Goal: Task Accomplishment & Management: Complete application form

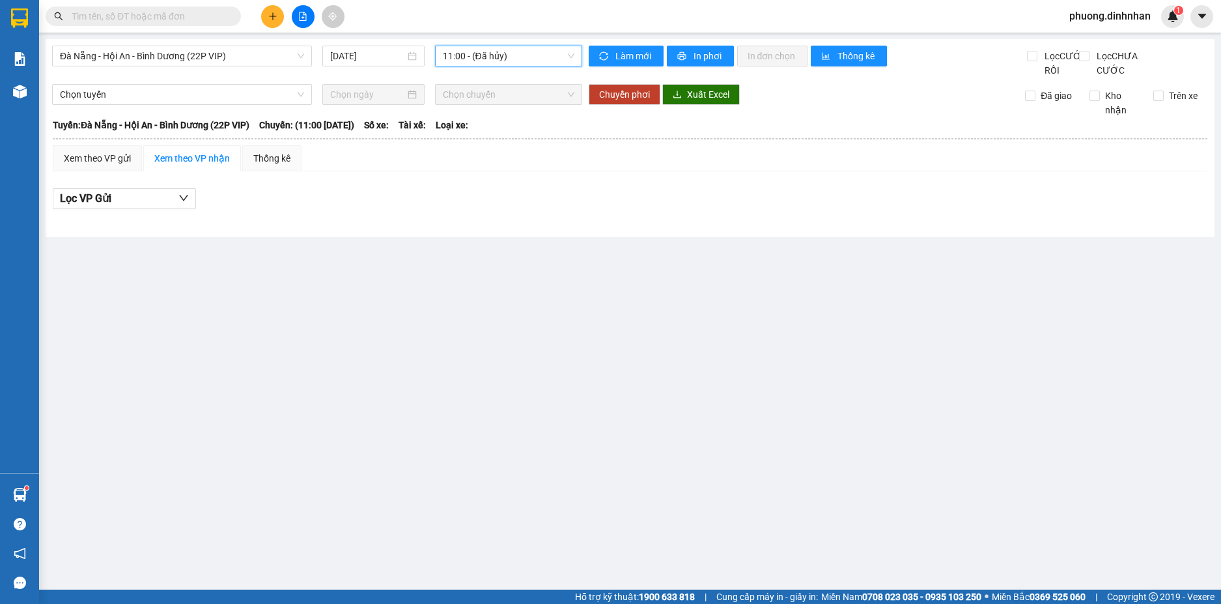
click at [270, 10] on button at bounding box center [272, 16] width 23 height 23
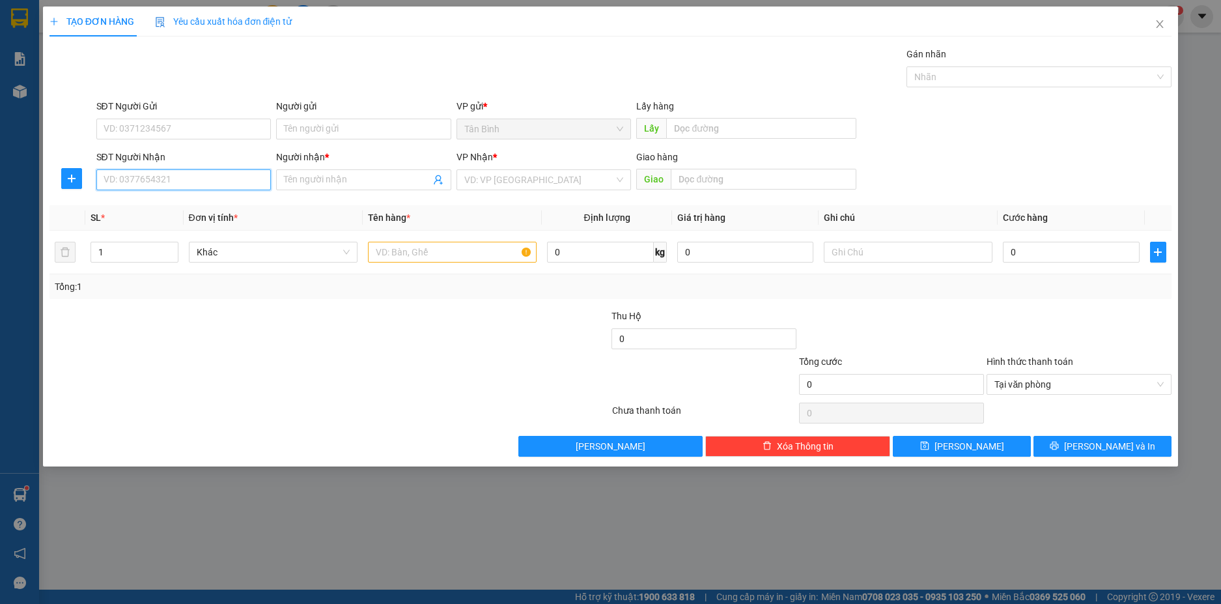
click at [152, 179] on input "SĐT Người Nhận" at bounding box center [183, 179] width 175 height 21
click at [113, 182] on input "SĐT Người Nhận" at bounding box center [183, 179] width 175 height 21
click at [143, 179] on input "SĐT Người Nhận" at bounding box center [183, 179] width 175 height 21
click at [388, 251] on input "text" at bounding box center [452, 252] width 169 height 21
type input "1 CUC"
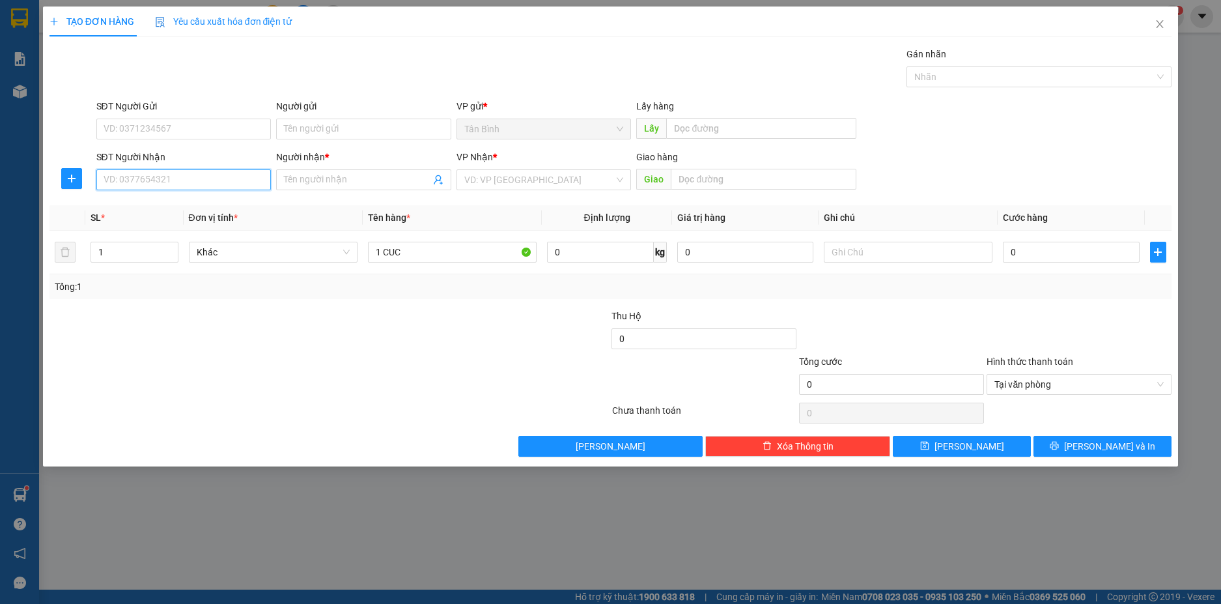
click at [150, 187] on input "SĐT Người Nhận" at bounding box center [183, 179] width 175 height 21
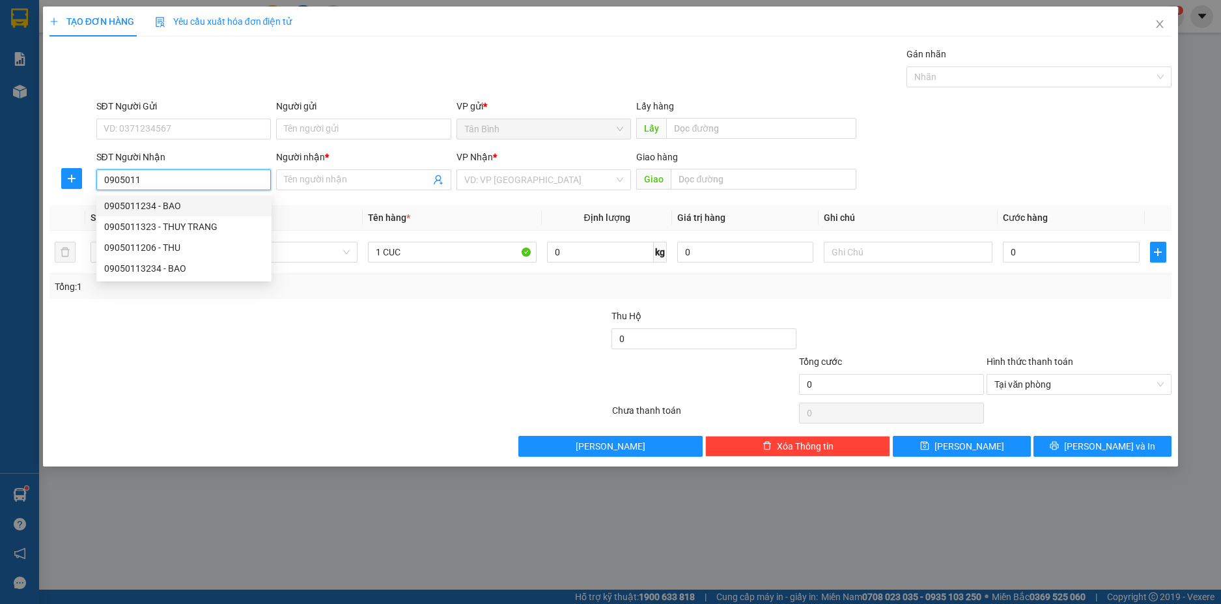
click at [117, 182] on input "0905011" at bounding box center [183, 179] width 175 height 21
click at [175, 191] on div "SĐT Người Nhận 0905011" at bounding box center [183, 173] width 175 height 46
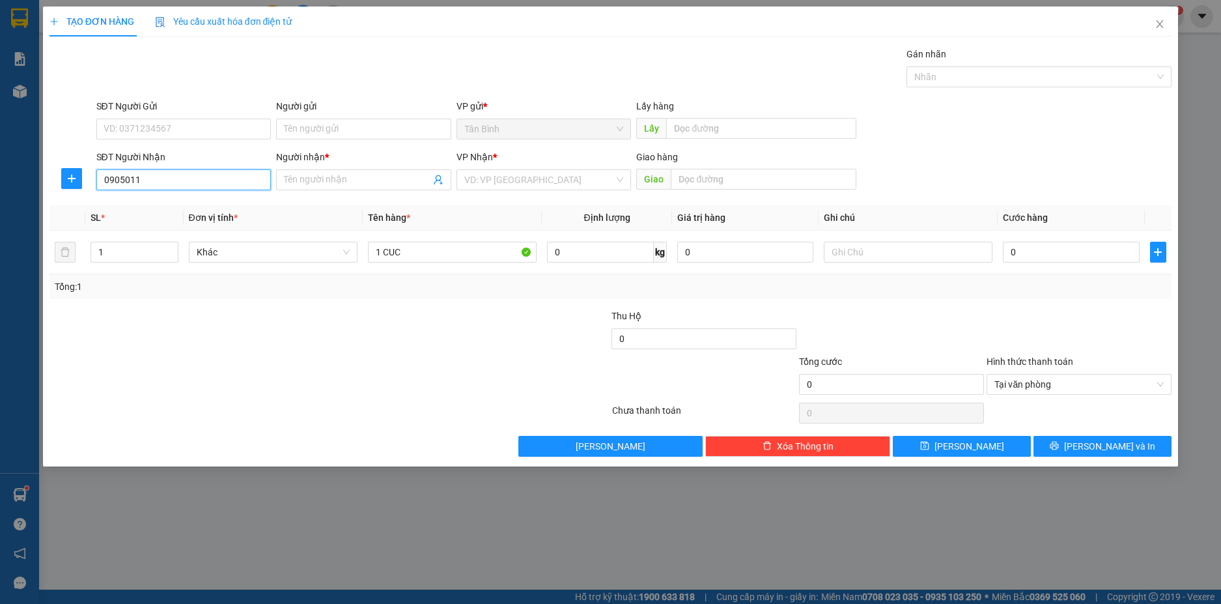
click at [171, 188] on input "0905011" at bounding box center [183, 179] width 175 height 21
type input "0905011489"
click at [214, 210] on div "0905011489 - THÀNH" at bounding box center [184, 206] width 160 height 14
type input "THÀNH"
type input "0905011489"
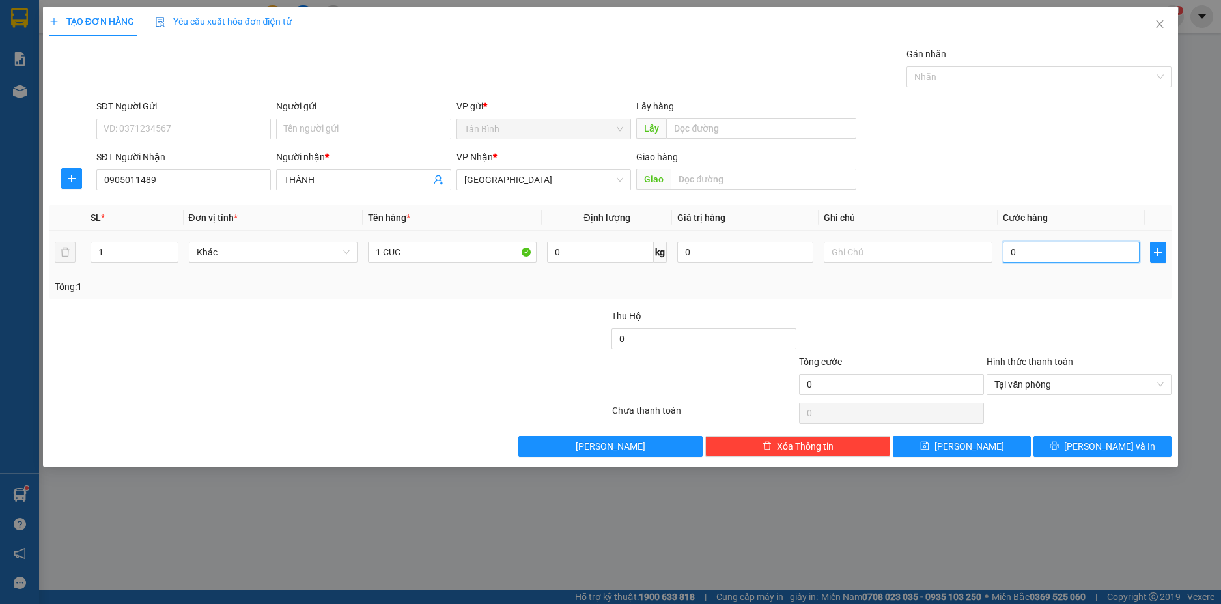
click at [1009, 251] on input "0" at bounding box center [1071, 252] width 136 height 21
type input "1"
type input "15"
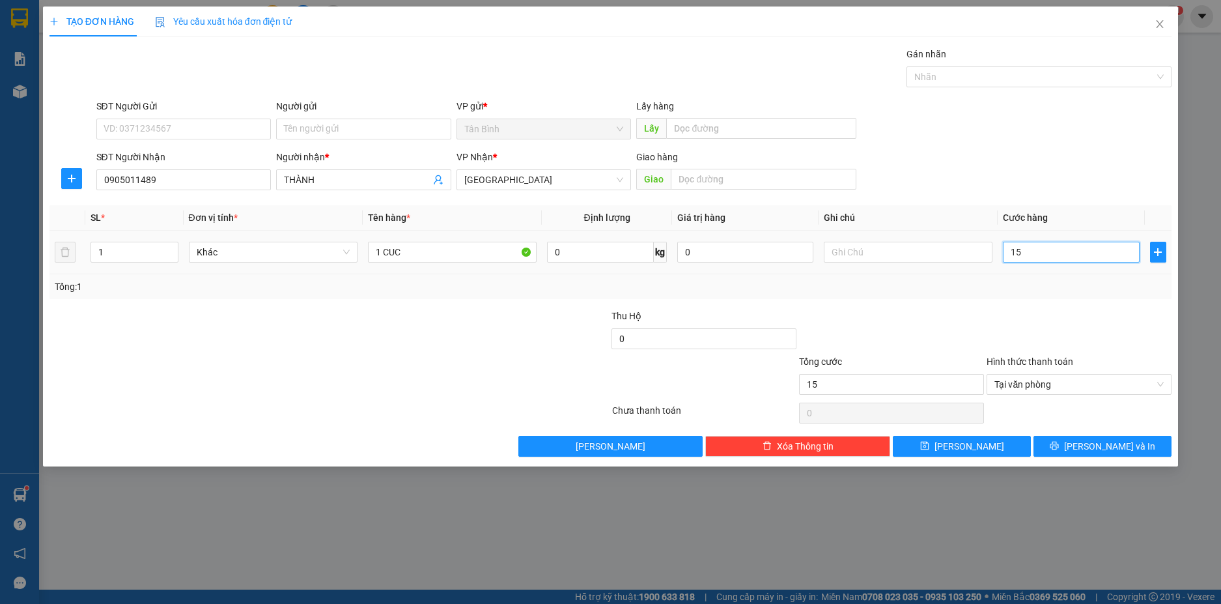
type input "150"
type input "1.500"
type input "15.000"
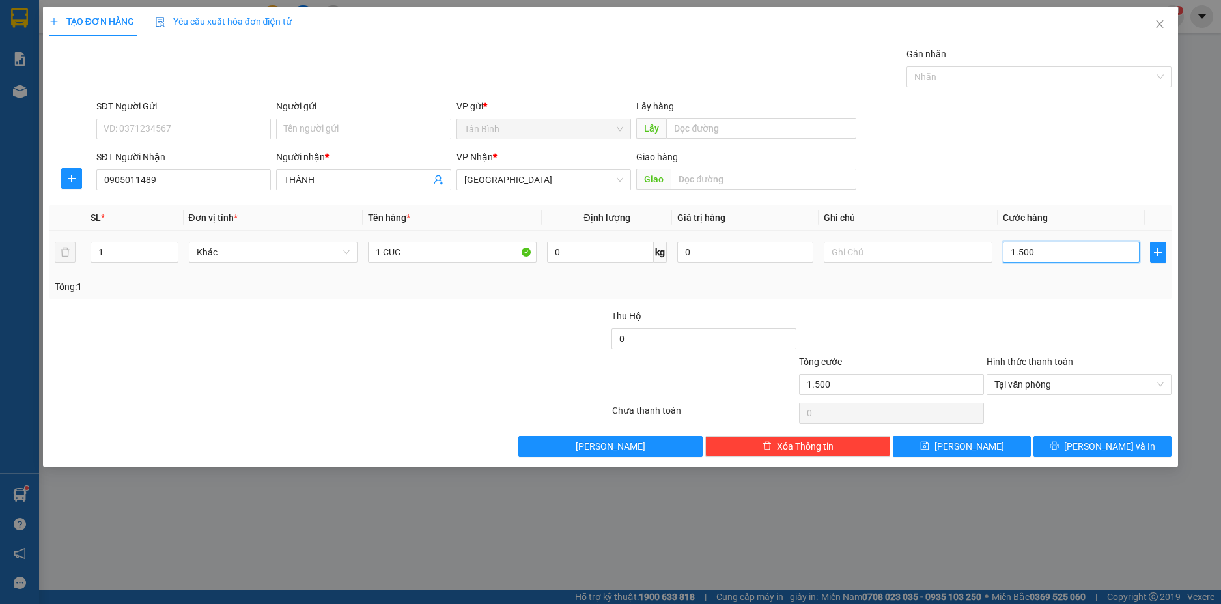
type input "15.000"
type input "150.000"
click at [1117, 437] on button "[PERSON_NAME] và In" at bounding box center [1102, 446] width 138 height 21
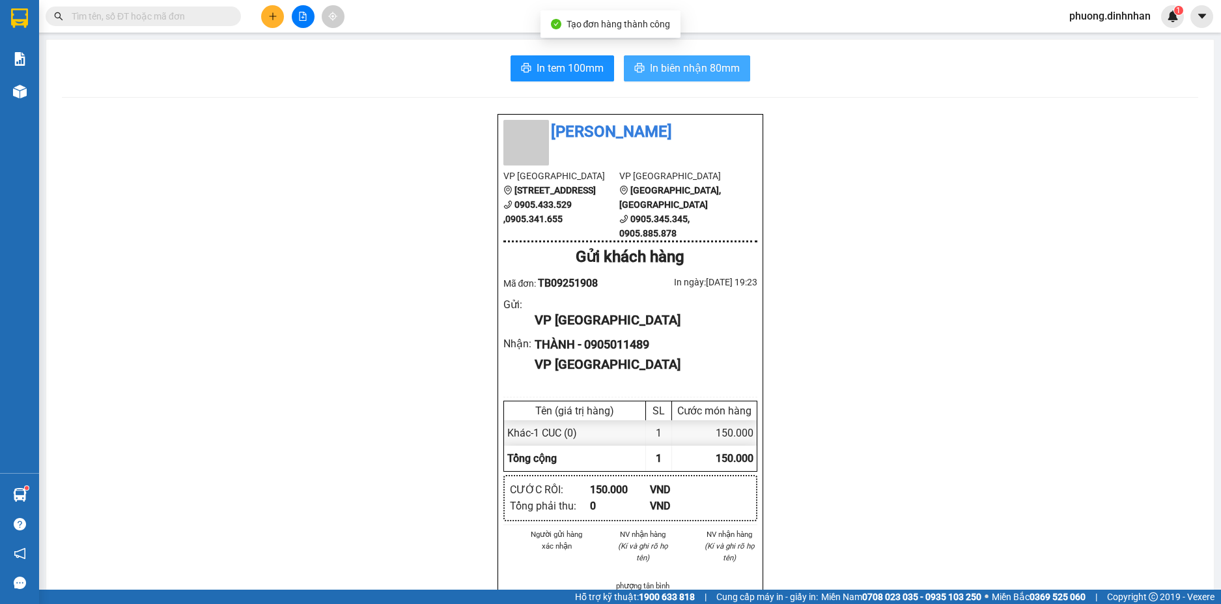
click at [727, 63] on span "In biên nhận 80mm" at bounding box center [695, 68] width 90 height 16
click at [268, 19] on icon "plus" at bounding box center [272, 16] width 9 height 9
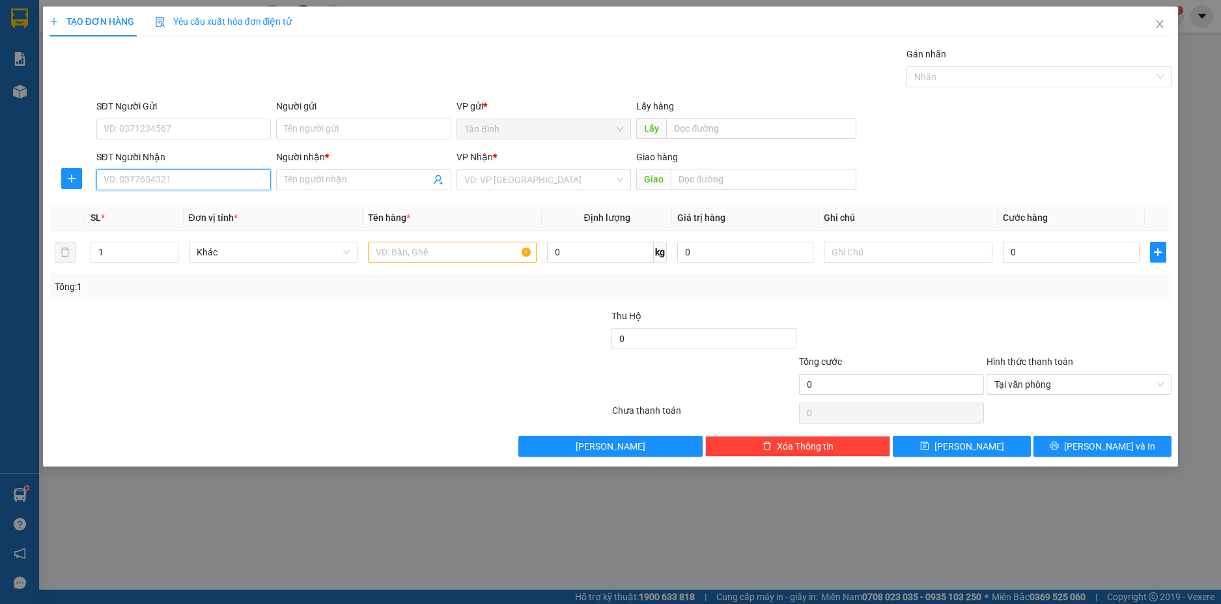
click at [163, 178] on input "SĐT Người Nhận" at bounding box center [183, 179] width 175 height 21
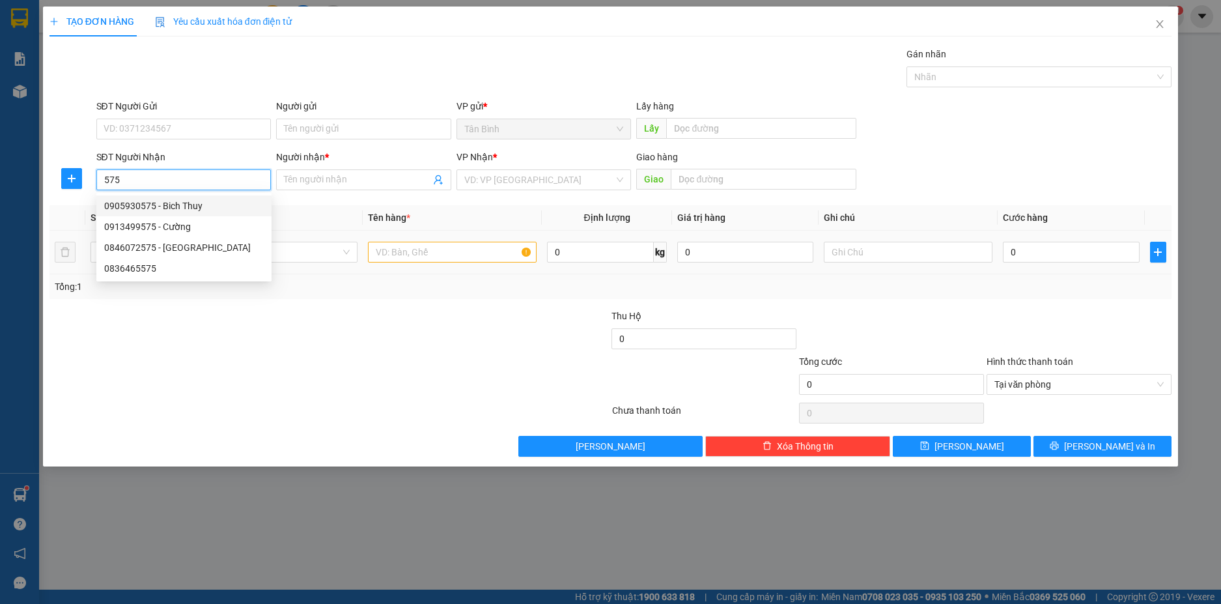
drag, startPoint x: 220, startPoint y: 207, endPoint x: 357, endPoint y: 251, distance: 144.4
click at [220, 206] on div "0905930575 - Bich Thuy" at bounding box center [184, 206] width 160 height 14
type input "0905930575"
type input "Bich Thuy"
type input "0905930575"
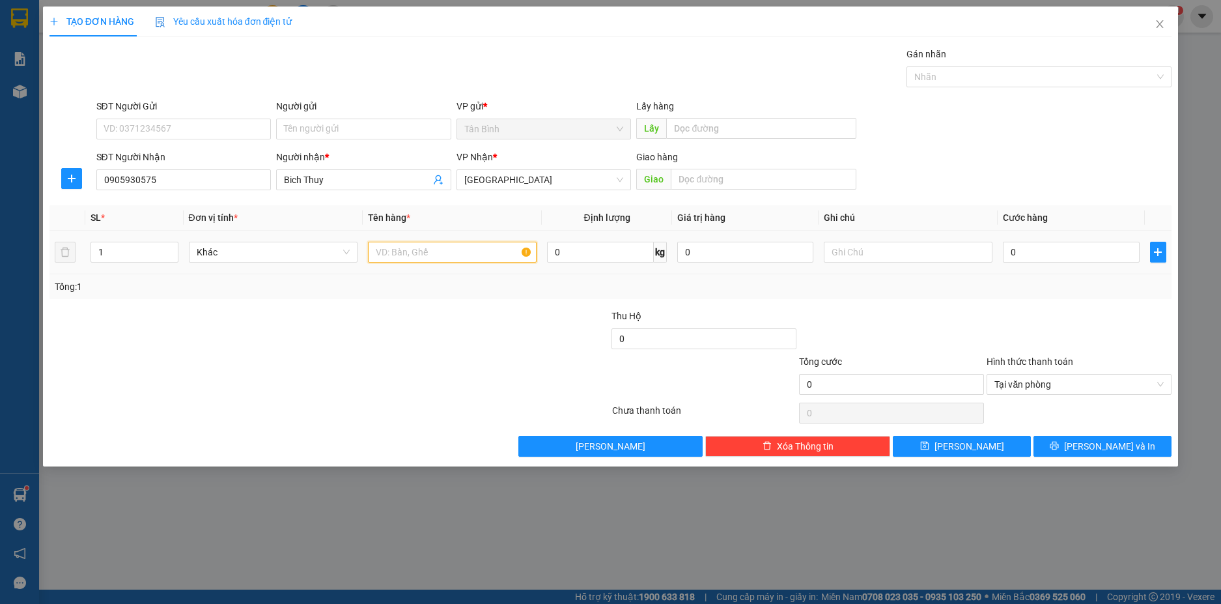
click at [382, 250] on input "text" at bounding box center [452, 252] width 169 height 21
type input "1 CUC"
click at [1034, 256] on input "0" at bounding box center [1071, 252] width 136 height 21
type input "1"
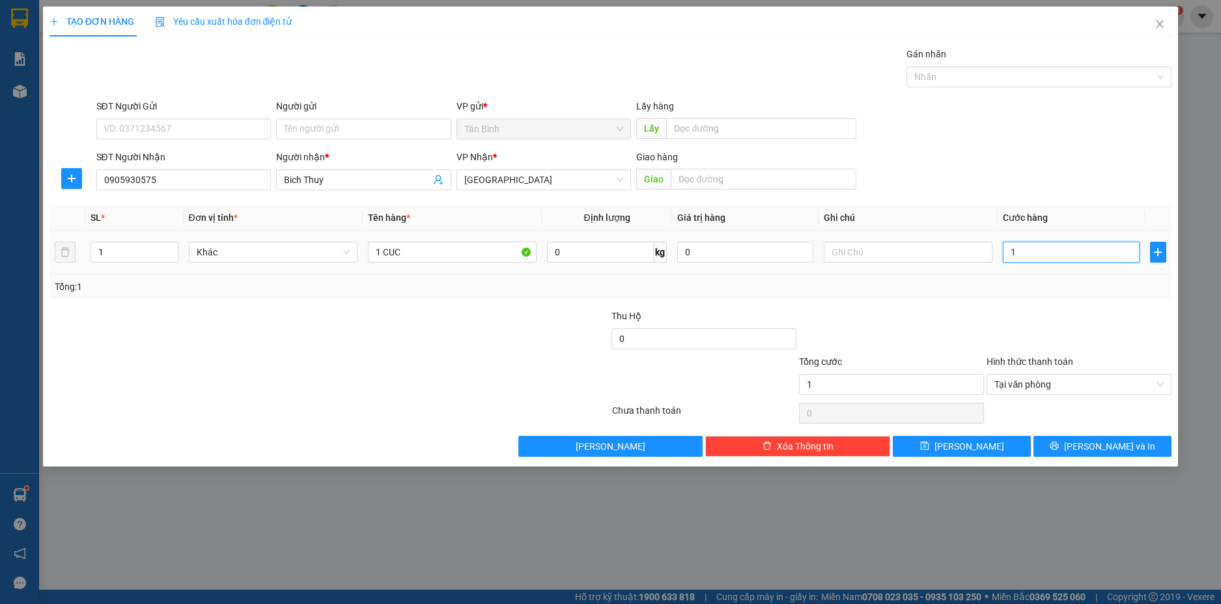
type input "17"
type input "170"
type input "1.700"
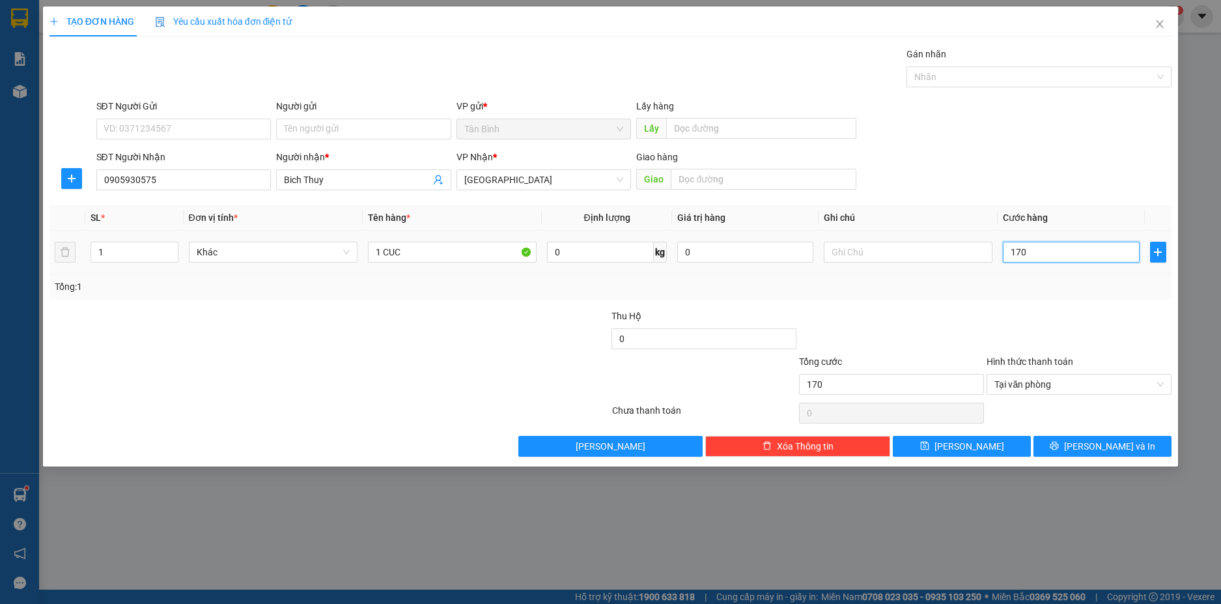
type input "1.700"
type input "17.000"
type input "170.000"
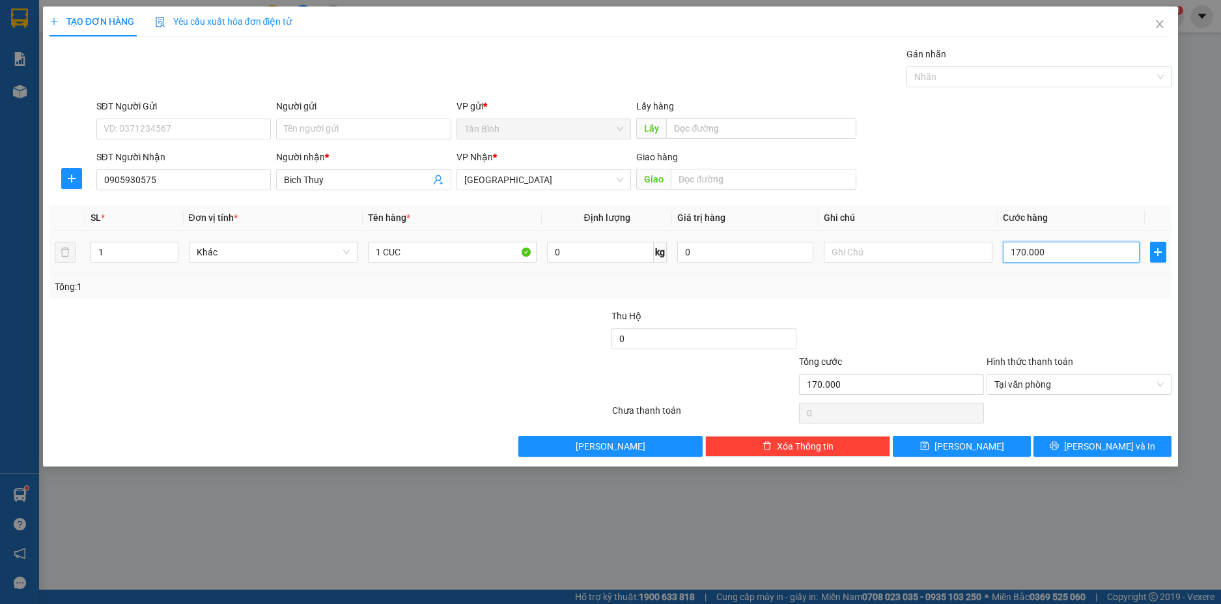
type input "17.000"
type input "1.700"
type input "170"
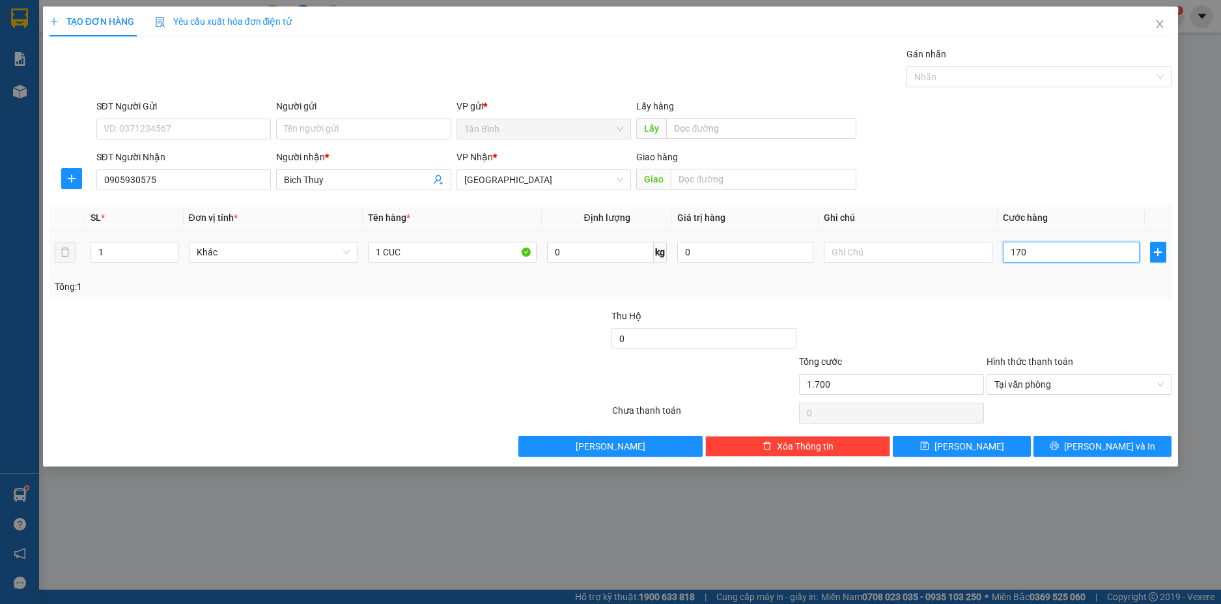
type input "170"
type input "17"
type input "1"
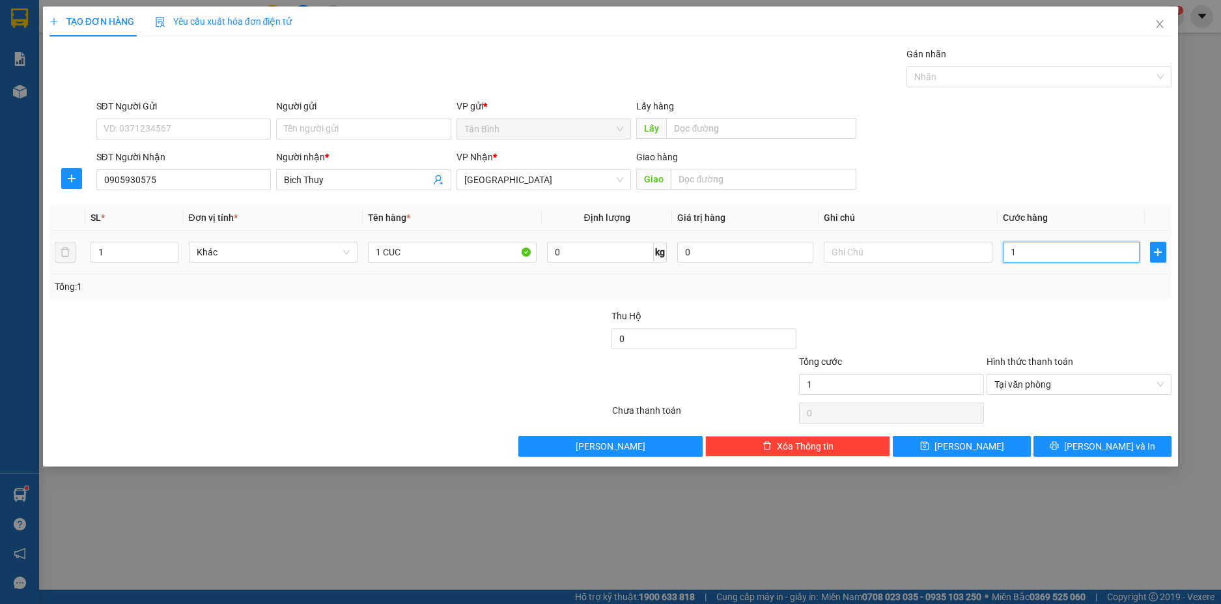
type input "18"
type input "180"
type input "1.800"
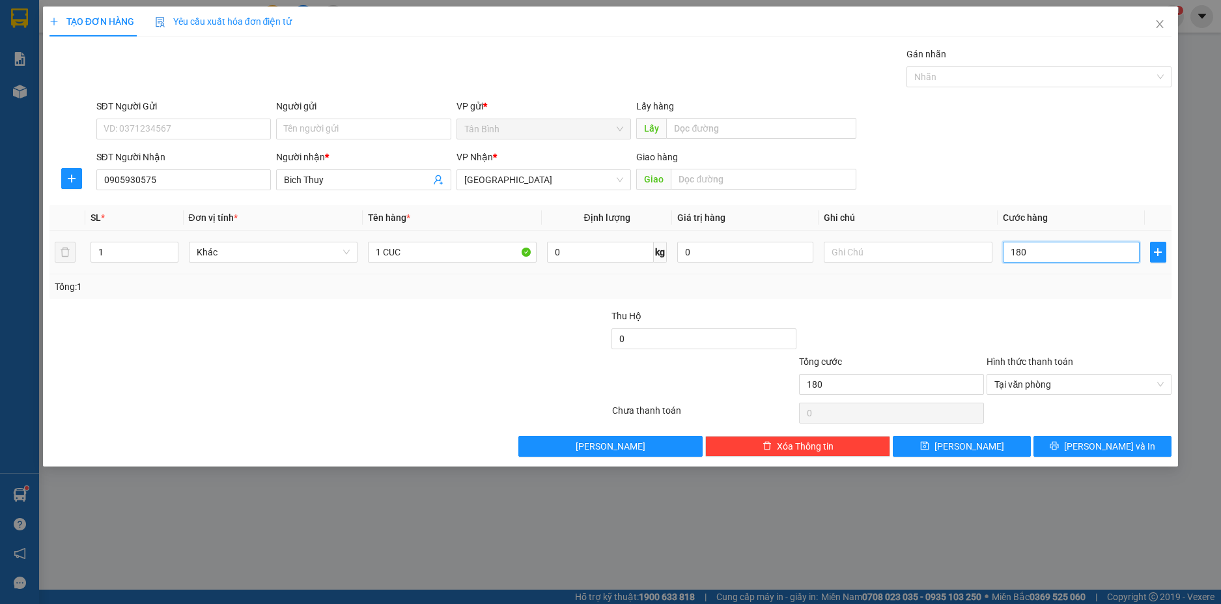
type input "1.800"
type input "18.000"
type input "180.000"
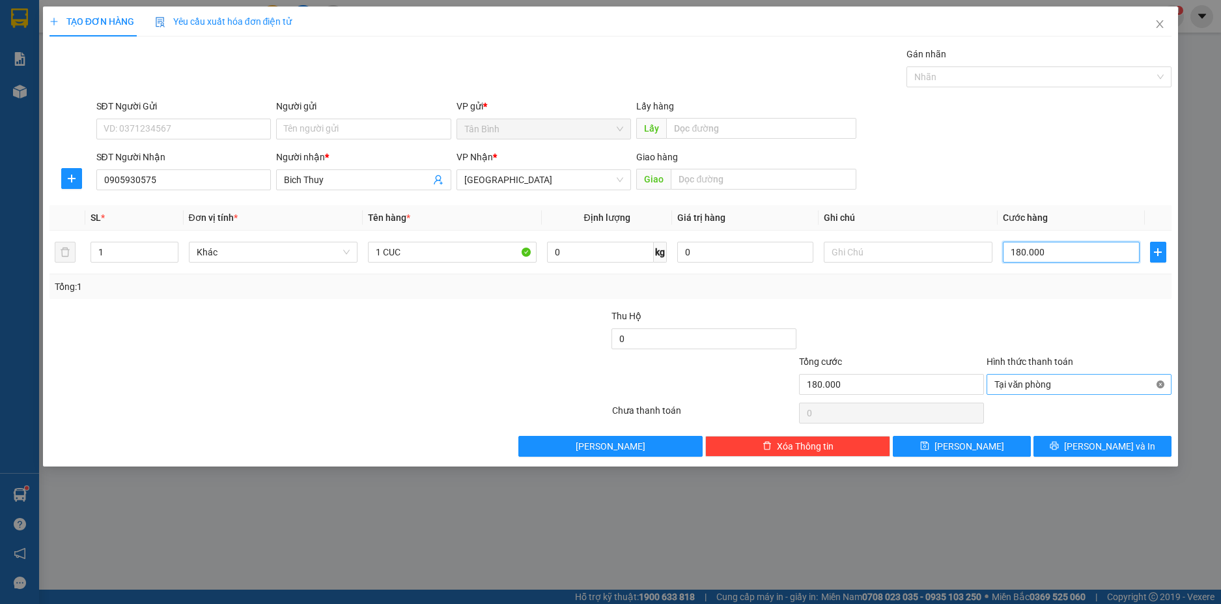
type input "180.000"
click at [1136, 456] on div "TẠO ĐƠN HÀNG Yêu cầu xuất hóa đơn điện tử Transit Pickup Surcharge Ids Transit …" at bounding box center [611, 237] width 1136 height 460
drag, startPoint x: 1125, startPoint y: 430, endPoint x: 1126, endPoint y: 438, distance: 7.3
click at [1126, 438] on div "Transit Pickup Surcharge Ids Transit Deliver Surcharge Ids Transit Deliver Surc…" at bounding box center [610, 252] width 1123 height 410
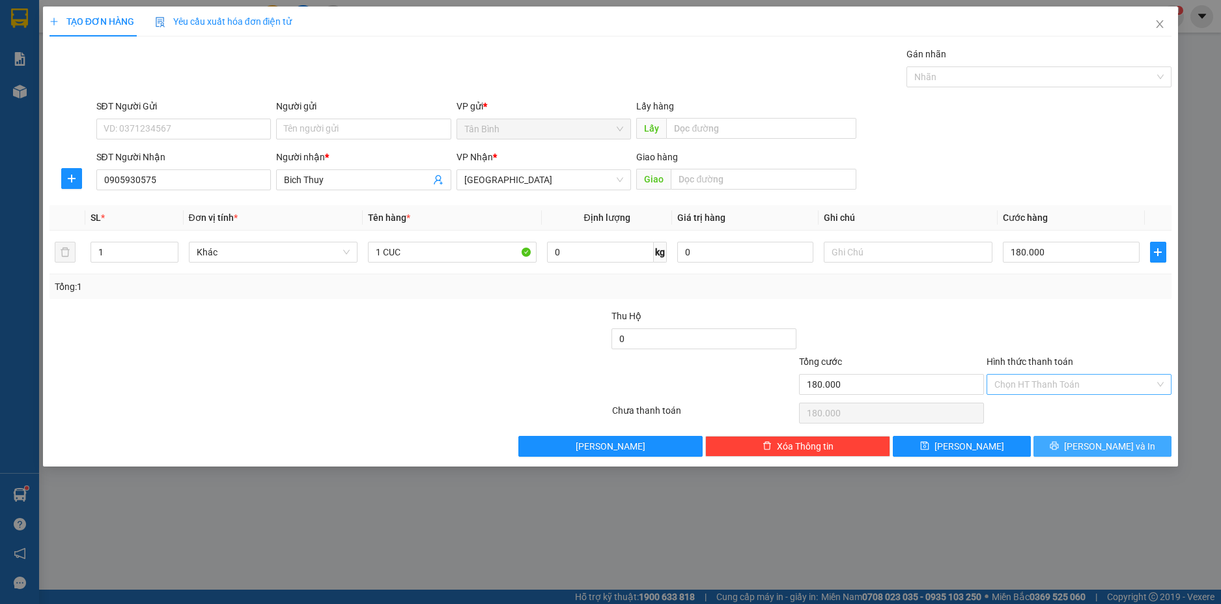
click at [1126, 438] on button "[PERSON_NAME] và In" at bounding box center [1102, 446] width 138 height 21
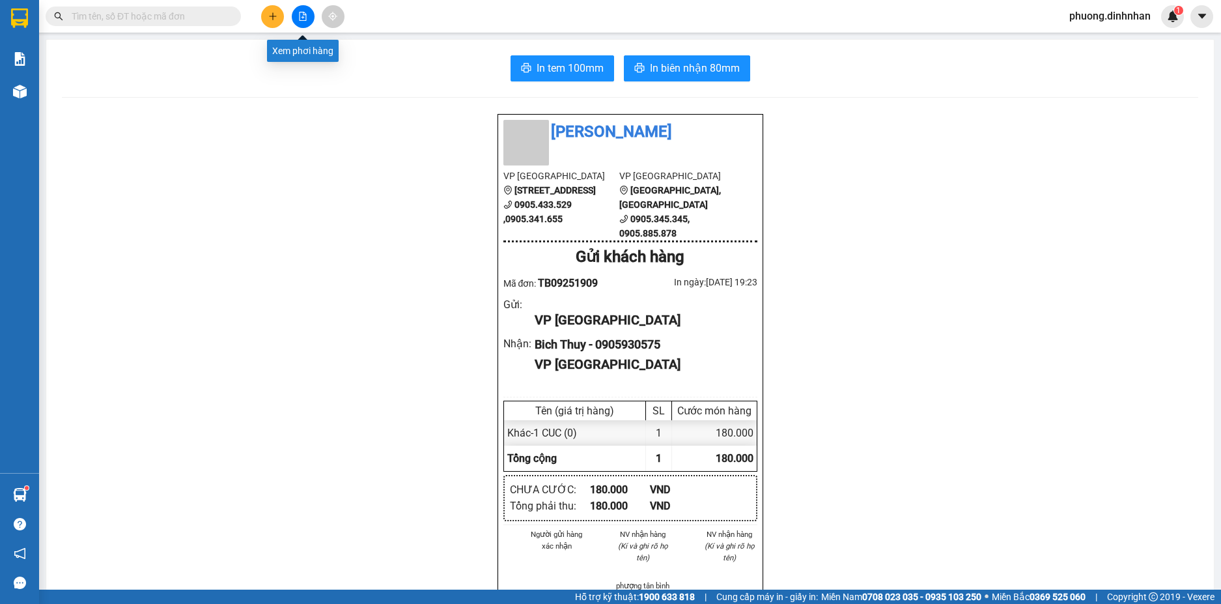
click at [304, 16] on icon "file-add" at bounding box center [302, 16] width 9 height 9
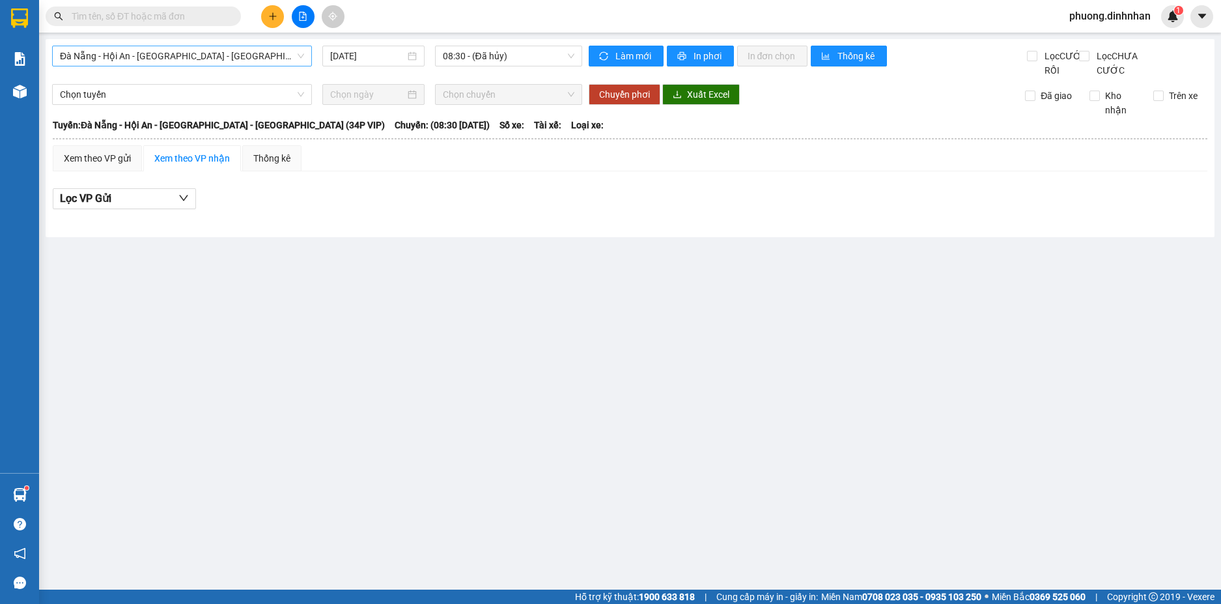
click at [288, 61] on span "Đà Nẵng - Hội An - [GEOGRAPHIC_DATA] - [GEOGRAPHIC_DATA] (34P VIP)" at bounding box center [182, 56] width 244 height 20
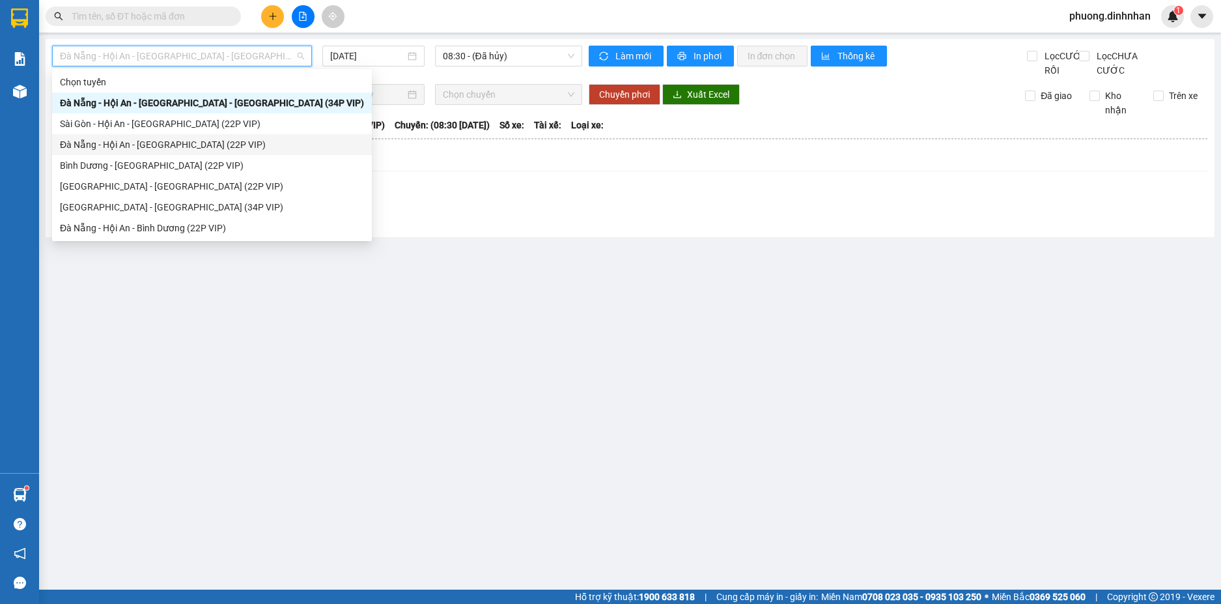
click at [144, 147] on div "Đà Nẵng - Hội An - [GEOGRAPHIC_DATA] (22P VIP)" at bounding box center [212, 144] width 304 height 14
type input "[DATE]"
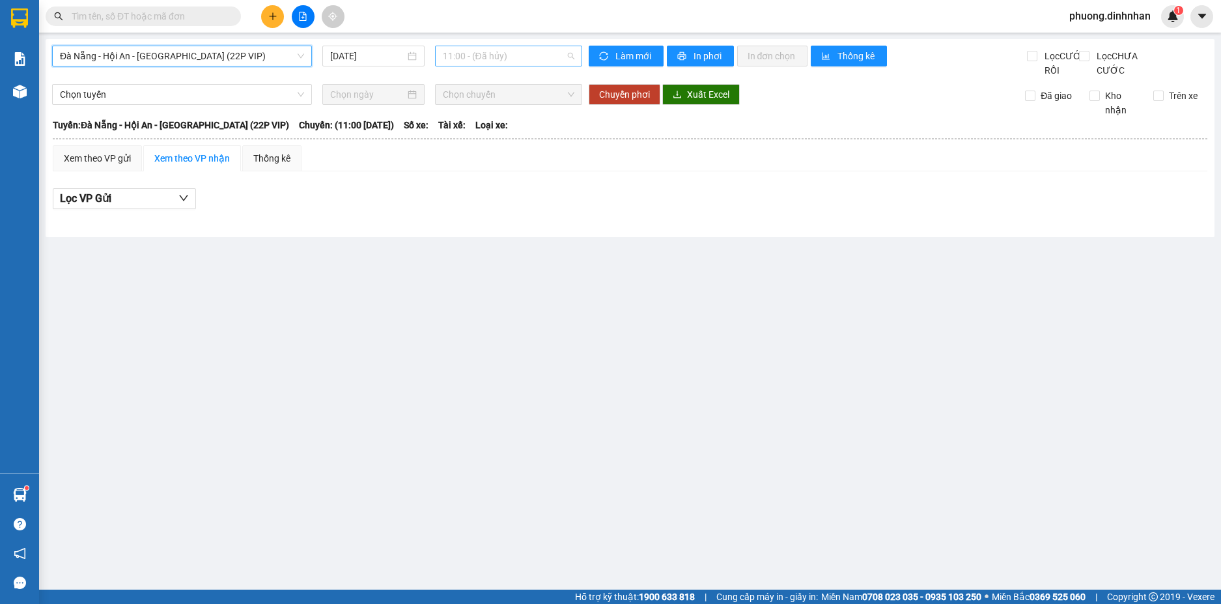
click at [490, 61] on span "11:00 - (Đã hủy)" at bounding box center [509, 56] width 132 height 20
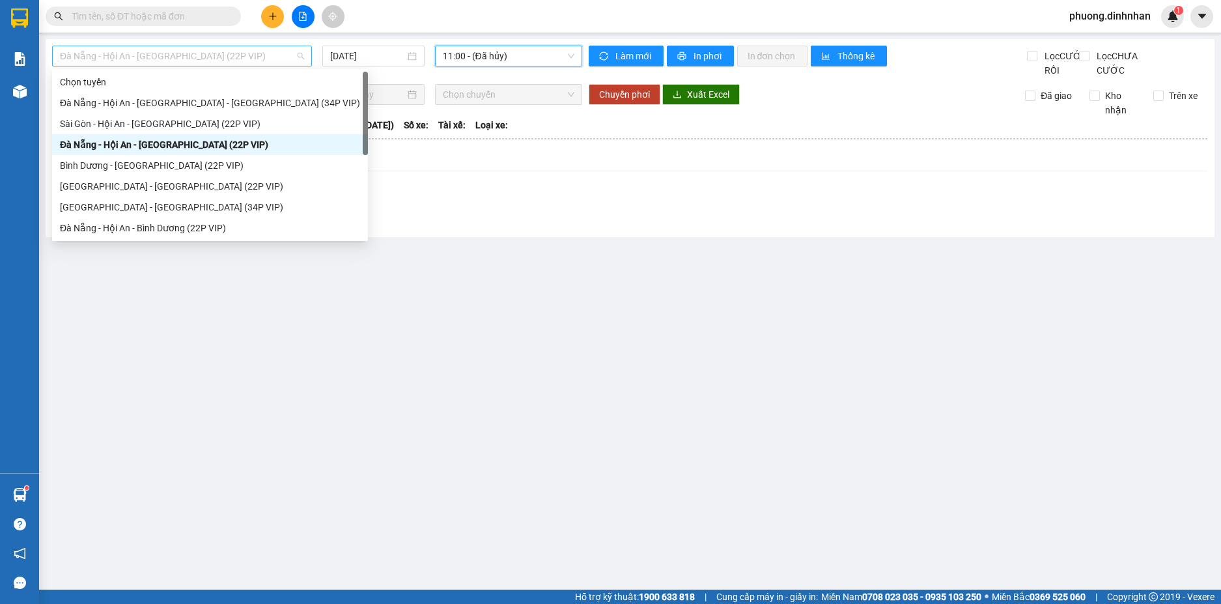
click at [200, 61] on span "Đà Nẵng - Hội An - [GEOGRAPHIC_DATA] (22P VIP)" at bounding box center [182, 56] width 244 height 20
click at [141, 229] on div "Đà Nẵng - Hội An - Bình Dương (22P VIP)" at bounding box center [210, 228] width 300 height 14
type input "[DATE]"
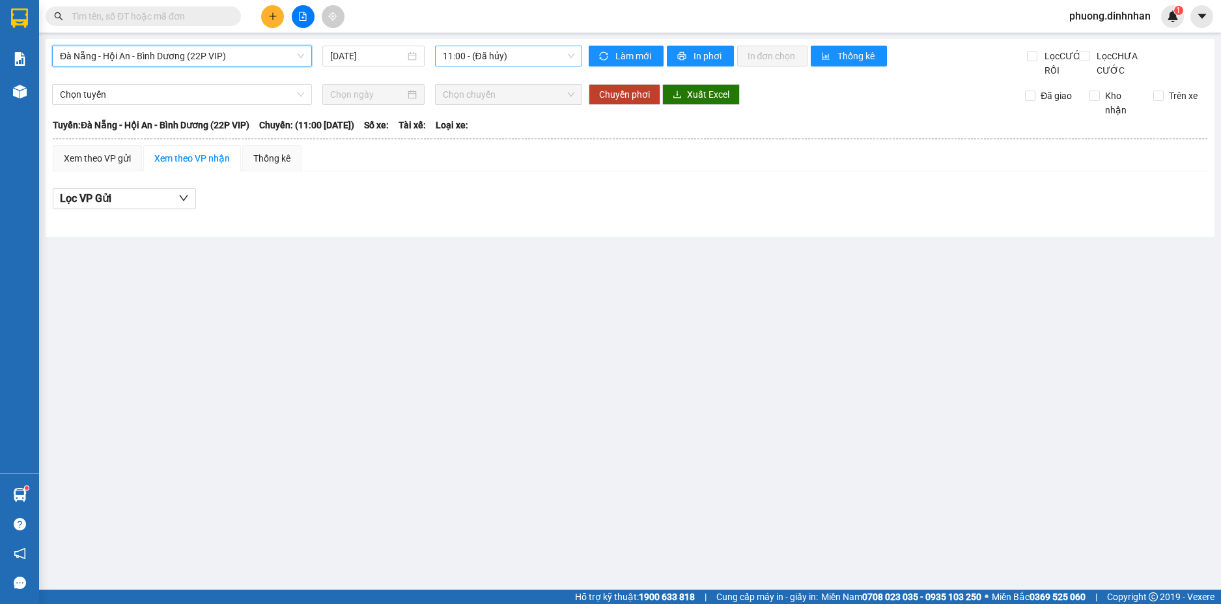
click at [494, 54] on span "11:00 - (Đã hủy)" at bounding box center [509, 56] width 132 height 20
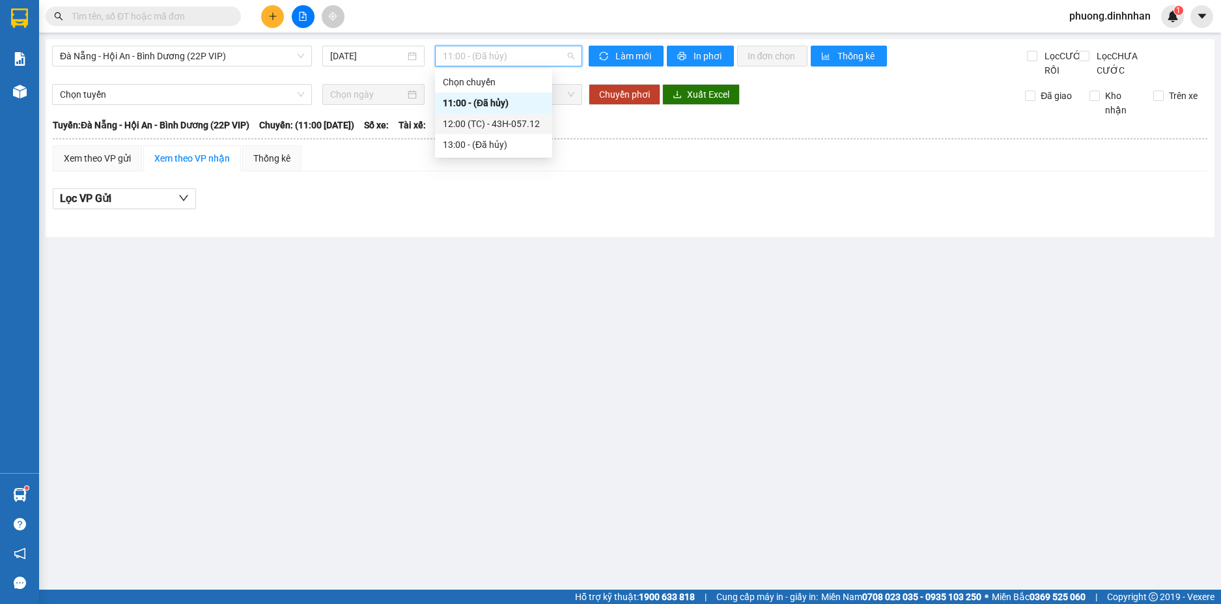
click at [507, 119] on div "12:00 (TC) - 43H-057.12" at bounding box center [494, 124] width 102 height 14
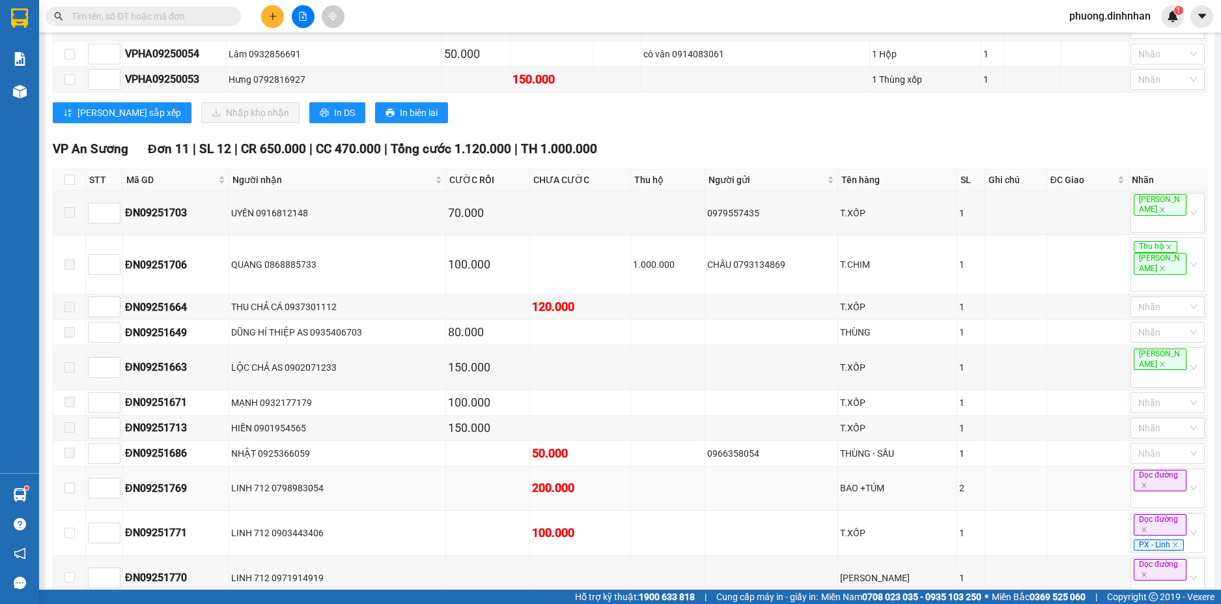
scroll to position [1074, 0]
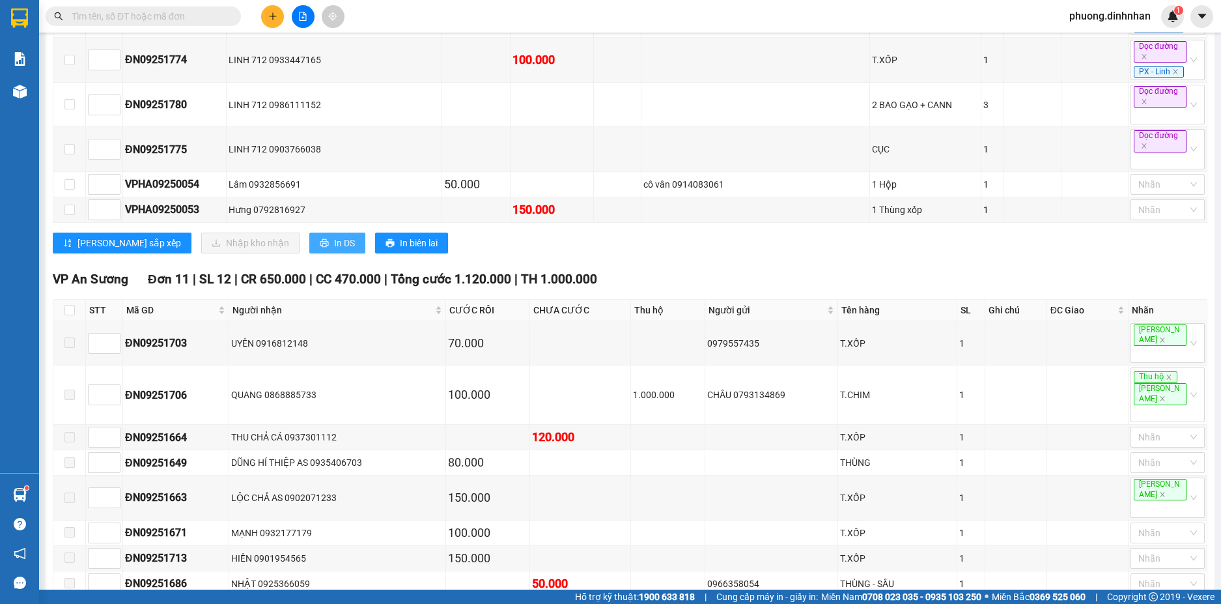
click at [334, 236] on span "In DS" at bounding box center [344, 243] width 21 height 14
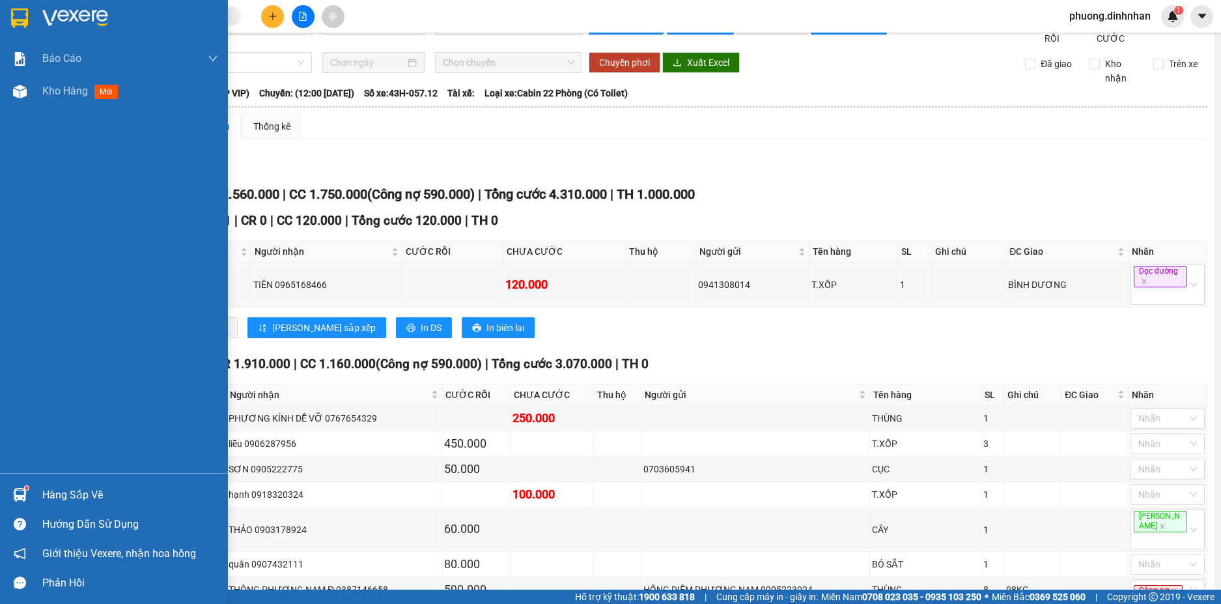
scroll to position [0, 0]
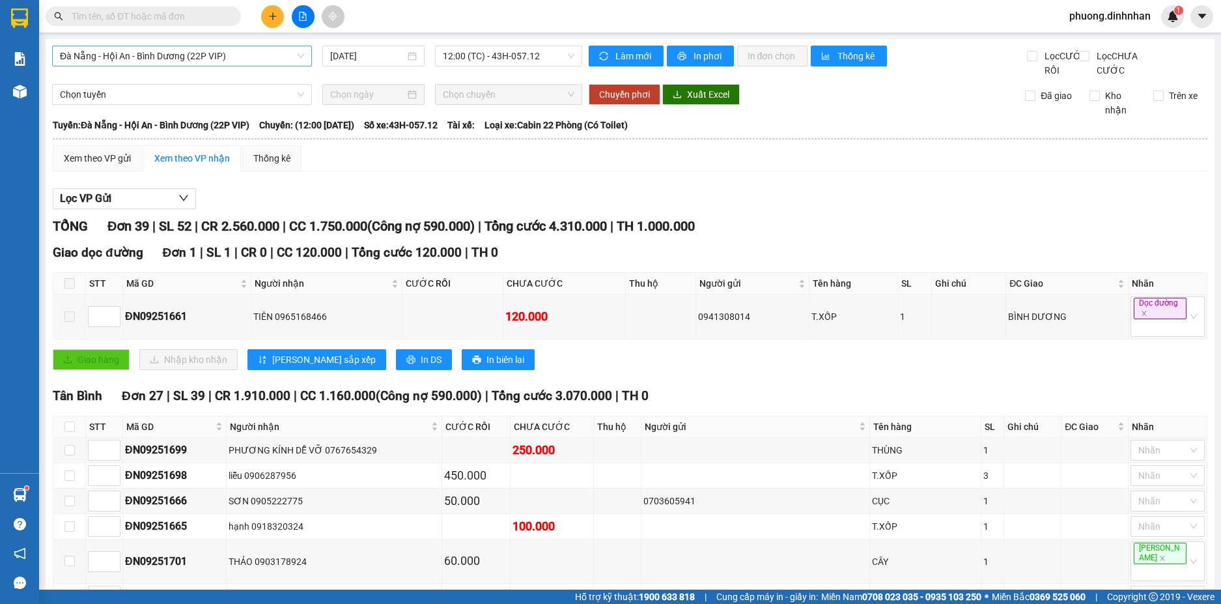
click at [267, 53] on span "Đà Nẵng - Hội An - Bình Dương (22P VIP)" at bounding box center [182, 56] width 244 height 20
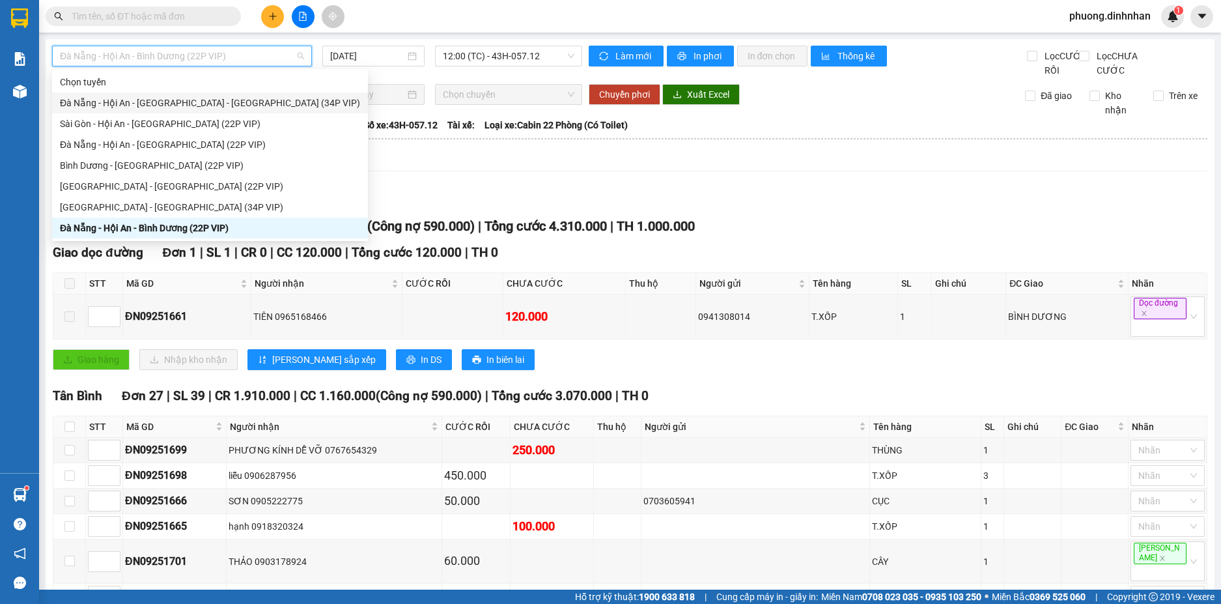
click at [163, 100] on div "Đà Nẵng - Hội An - [GEOGRAPHIC_DATA] - [GEOGRAPHIC_DATA] (34P VIP)" at bounding box center [210, 103] width 300 height 14
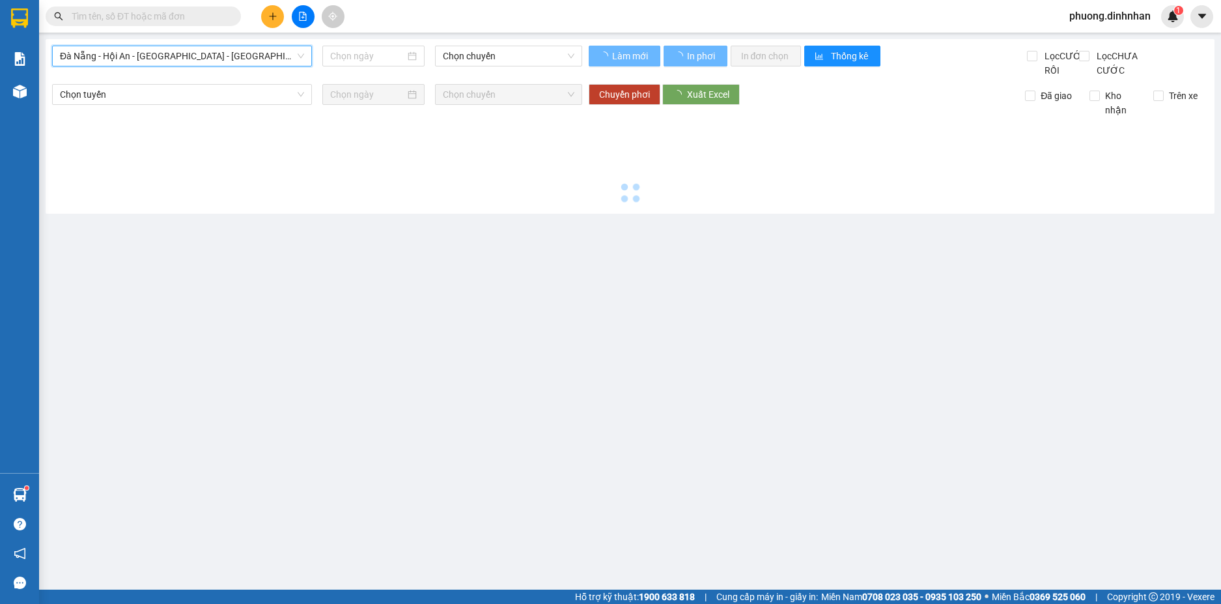
type input "[DATE]"
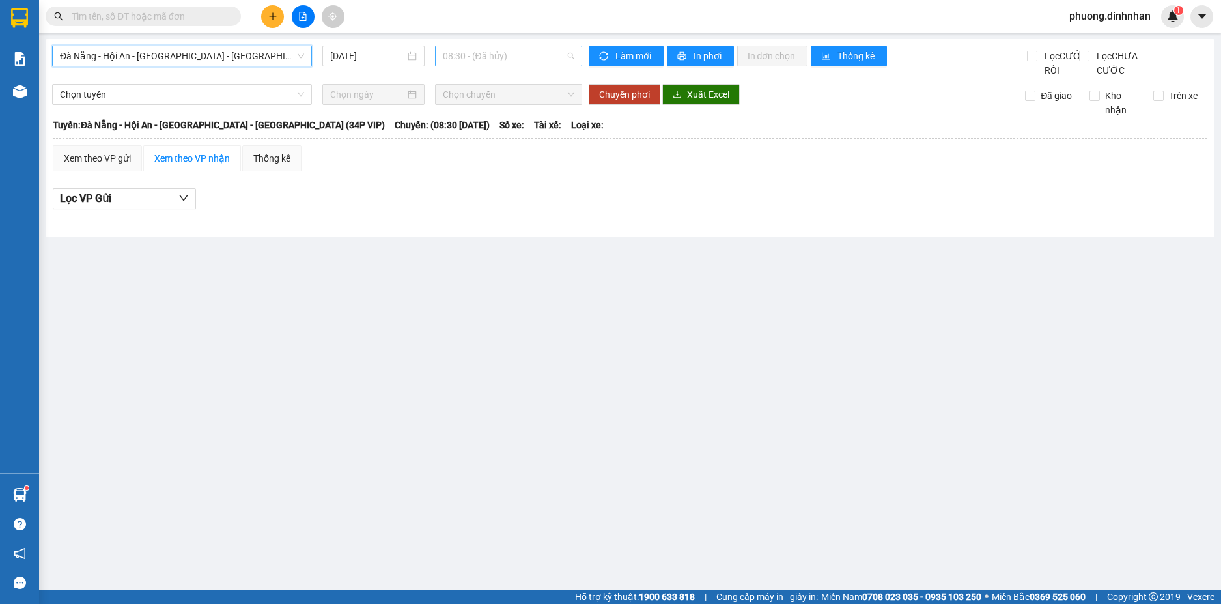
click at [486, 59] on span "08:30 - (Đã hủy)" at bounding box center [509, 56] width 132 height 20
click at [272, 62] on span "Đà Nẵng - Hội An - [GEOGRAPHIC_DATA] - [GEOGRAPHIC_DATA] (34P VIP)" at bounding box center [182, 56] width 244 height 20
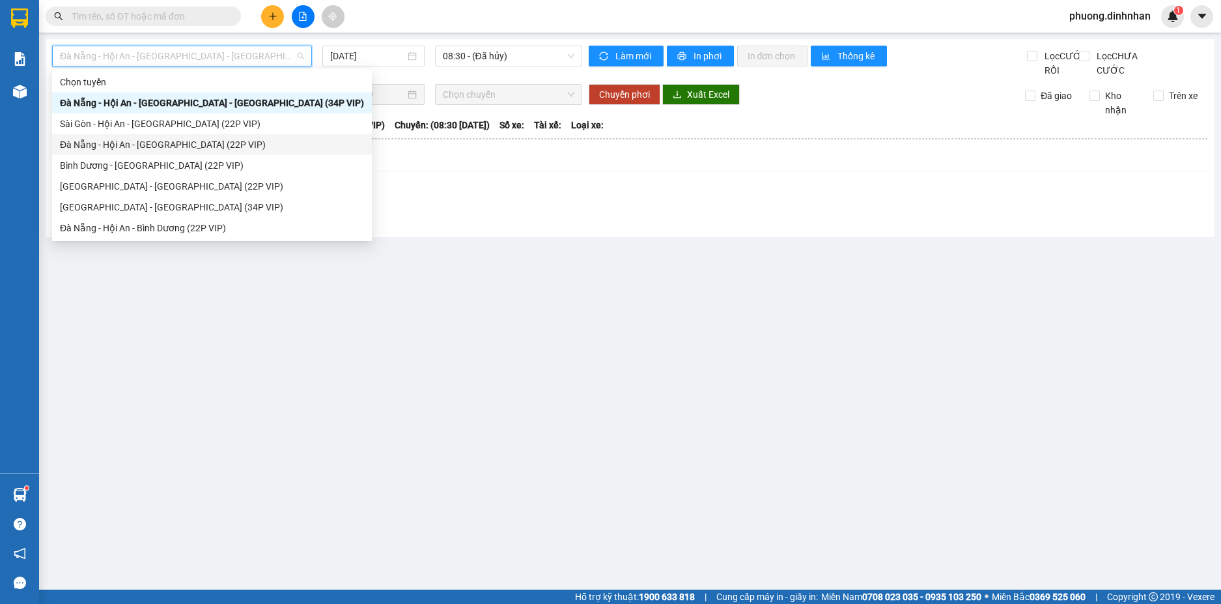
click at [164, 145] on div "Đà Nẵng - Hội An - [GEOGRAPHIC_DATA] (22P VIP)" at bounding box center [212, 144] width 304 height 14
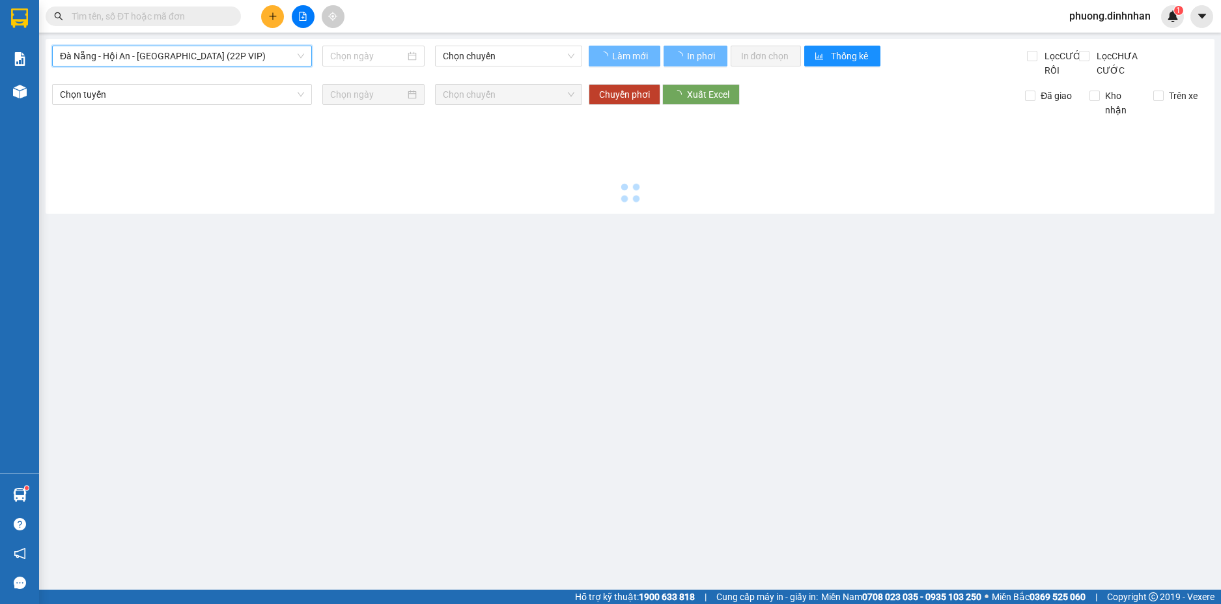
type input "[DATE]"
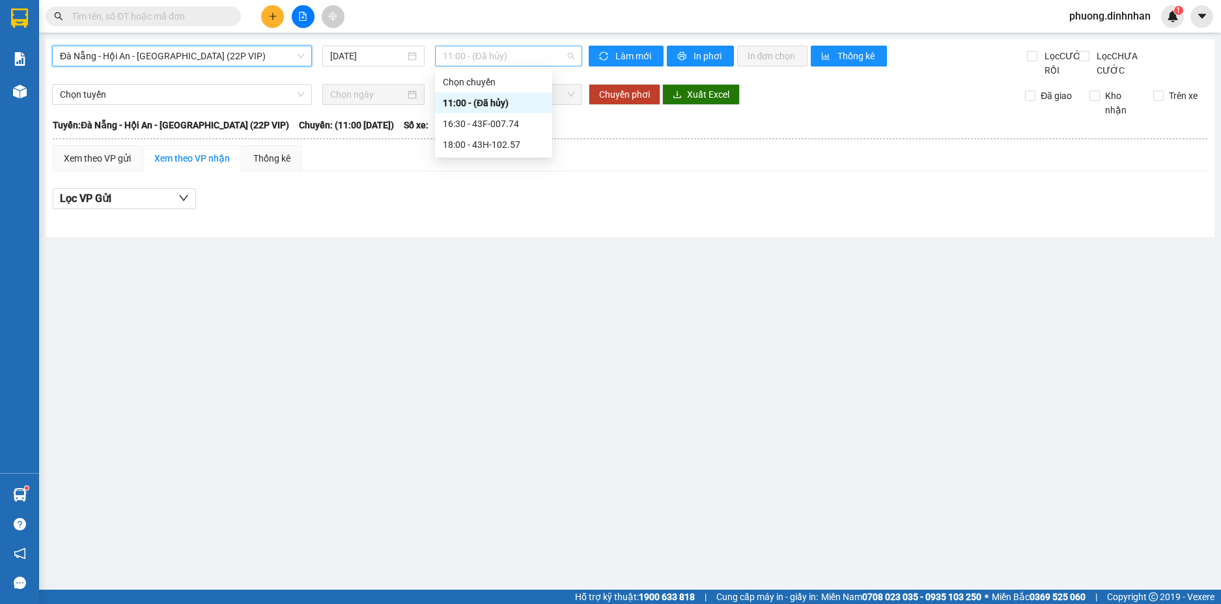
click at [450, 56] on span "11:00 - (Đã hủy)" at bounding box center [509, 56] width 132 height 20
click at [206, 54] on span "Đà Nẵng - Hội An - [GEOGRAPHIC_DATA] (22P VIP)" at bounding box center [182, 56] width 244 height 20
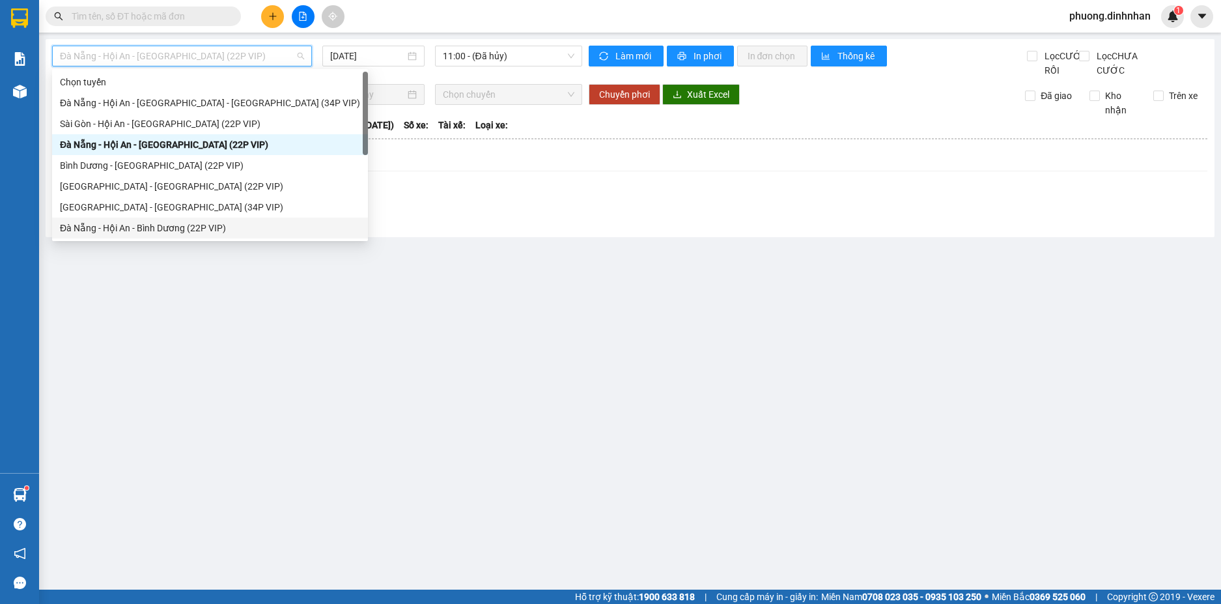
click at [120, 226] on div "Đà Nẵng - Hội An - Bình Dương (22P VIP)" at bounding box center [210, 228] width 300 height 14
type input "[DATE]"
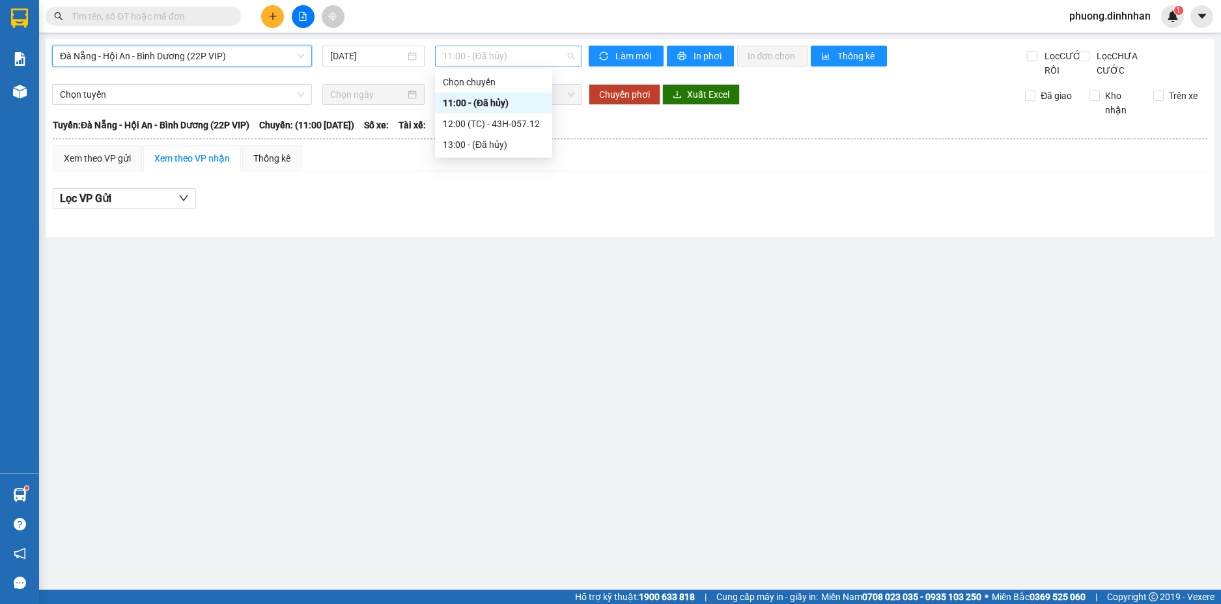
click at [466, 48] on span "11:00 - (Đã hủy)" at bounding box center [509, 56] width 132 height 20
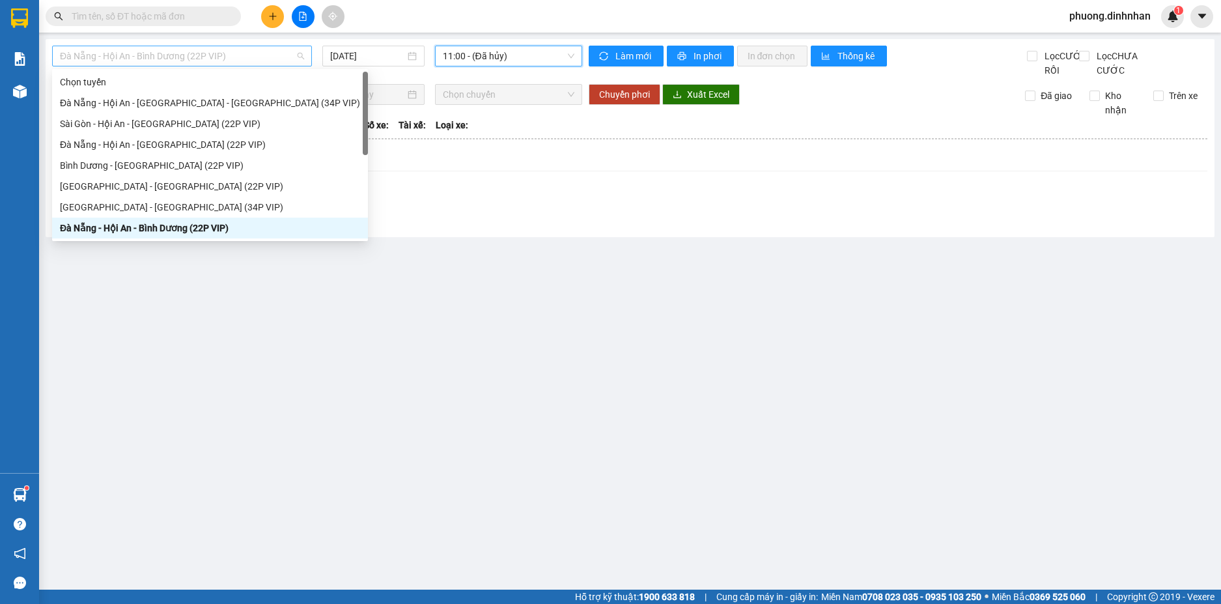
click at [256, 56] on span "Đà Nẵng - Hội An - Bình Dương (22P VIP)" at bounding box center [182, 56] width 244 height 20
click at [157, 138] on div "Đà Nẵng - Hội An - [GEOGRAPHIC_DATA] (22P VIP)" at bounding box center [210, 144] width 300 height 14
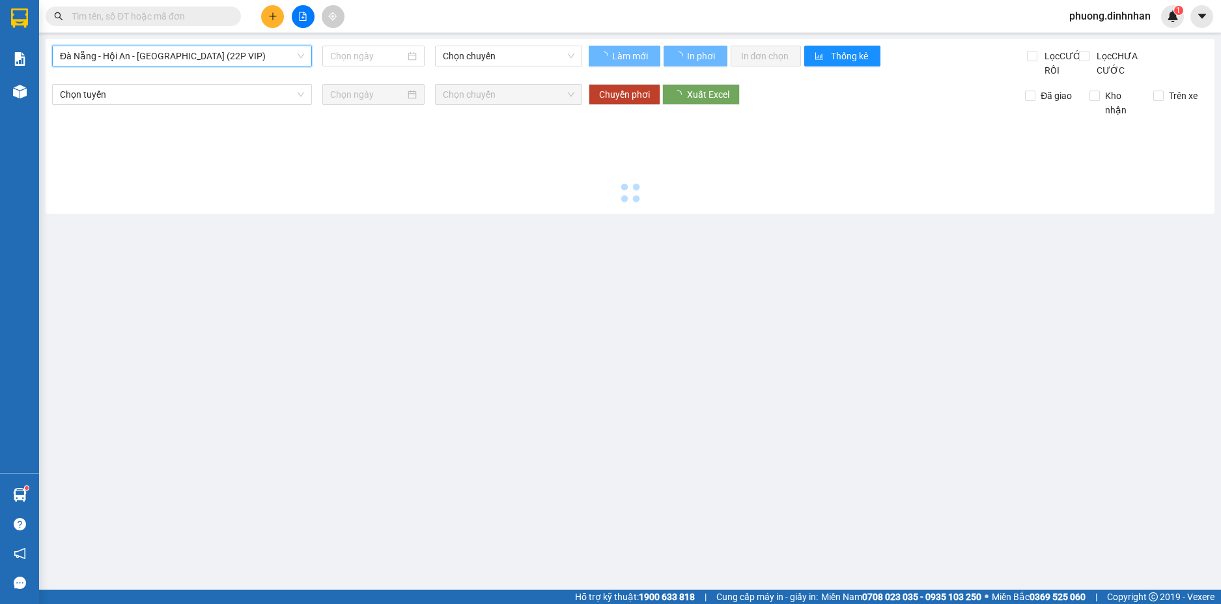
type input "[DATE]"
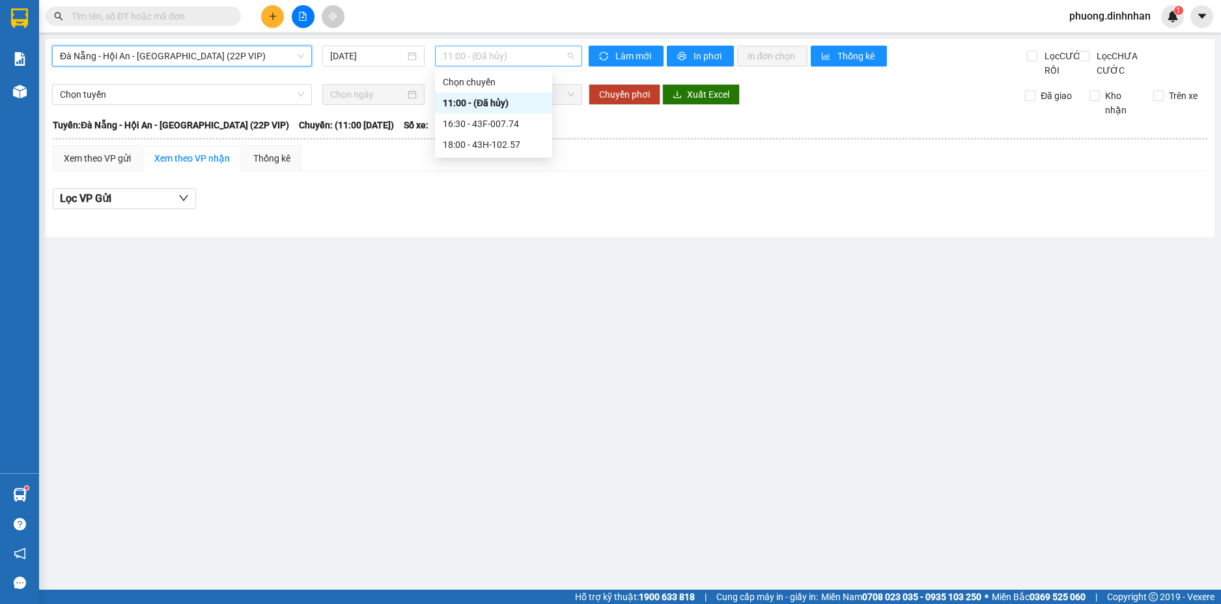
click at [507, 61] on span "11:00 - (Đã hủy)" at bounding box center [509, 56] width 132 height 20
click at [497, 118] on div "16:30 - 43F-007.74" at bounding box center [494, 124] width 102 height 14
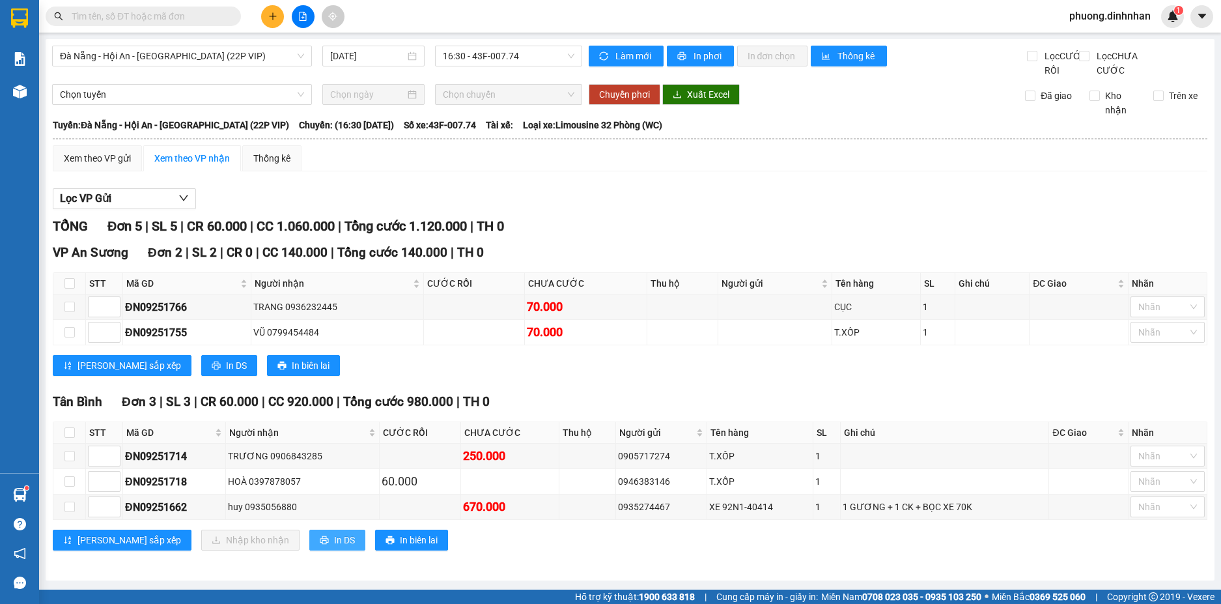
click at [334, 547] on span "In DS" at bounding box center [344, 540] width 21 height 14
click at [499, 61] on span "16:30 - 43F-007.74" at bounding box center [509, 56] width 132 height 20
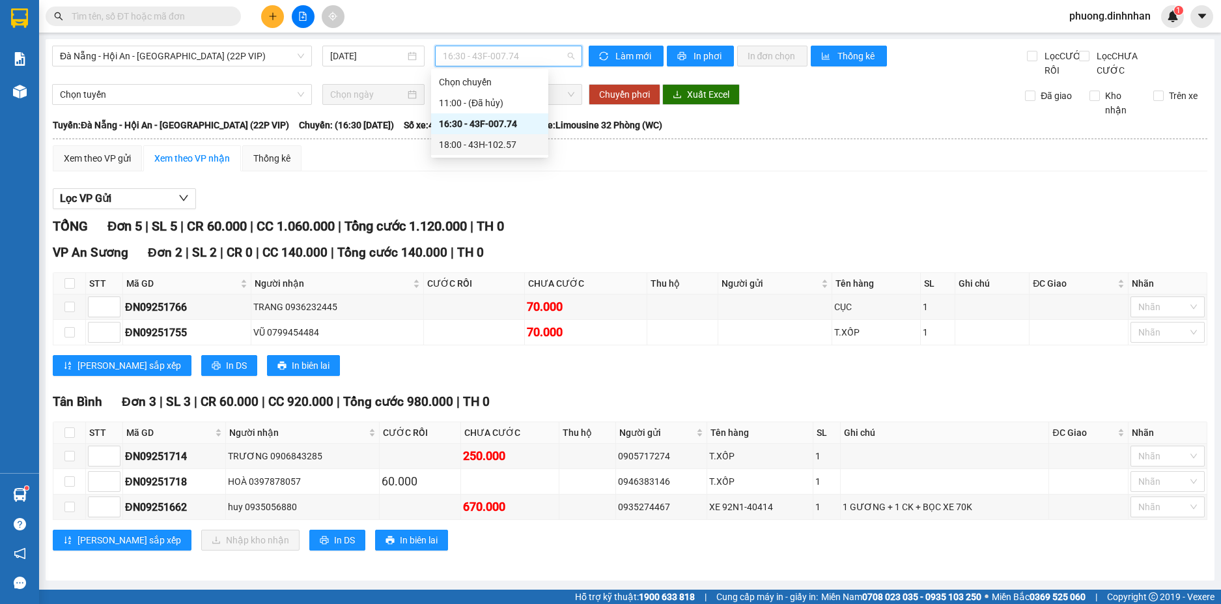
click at [497, 149] on div "18:00 - 43H-102.57" at bounding box center [490, 144] width 102 height 14
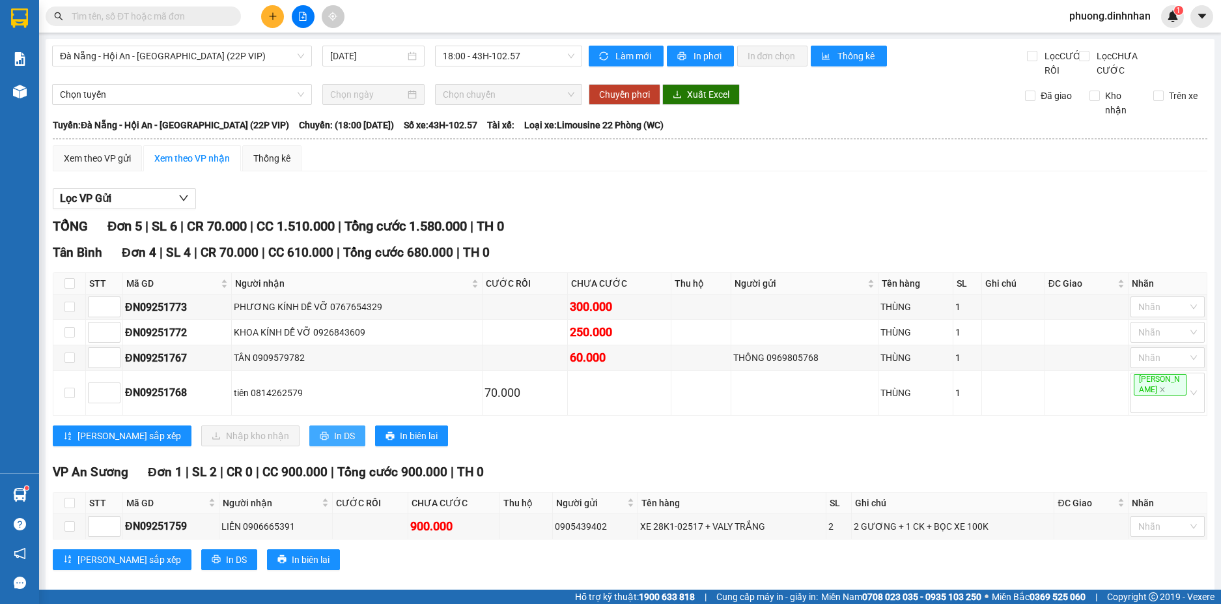
click at [309, 431] on button "In DS" at bounding box center [337, 435] width 56 height 21
click at [227, 59] on span "Đà Nẵng - Hội An - [GEOGRAPHIC_DATA] (22P VIP)" at bounding box center [182, 56] width 244 height 20
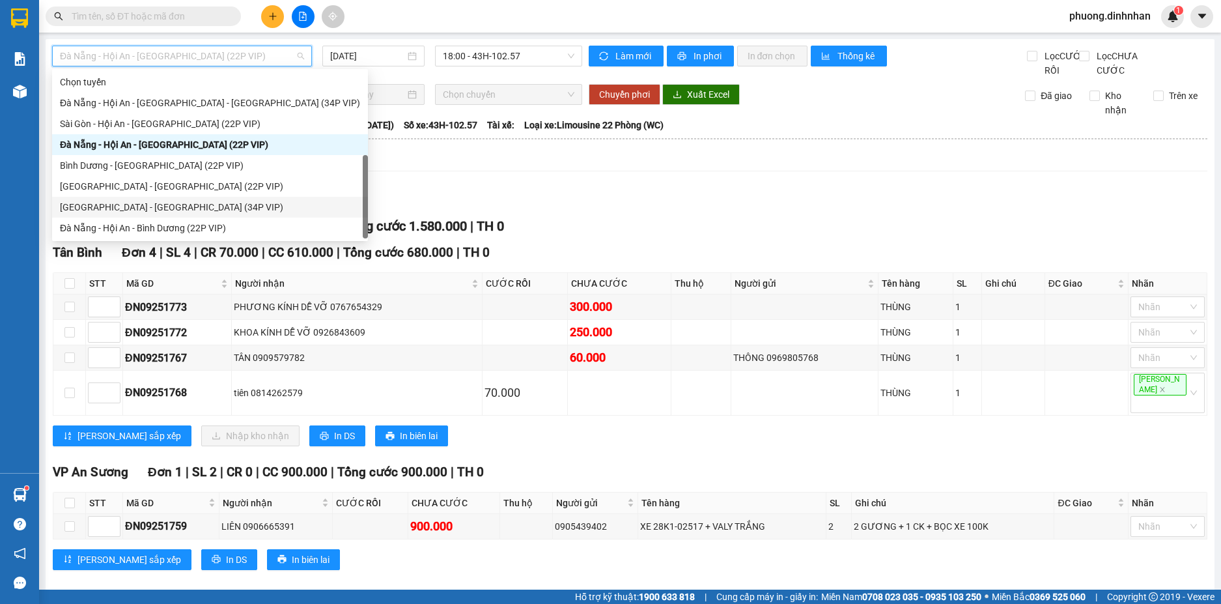
scroll to position [21, 0]
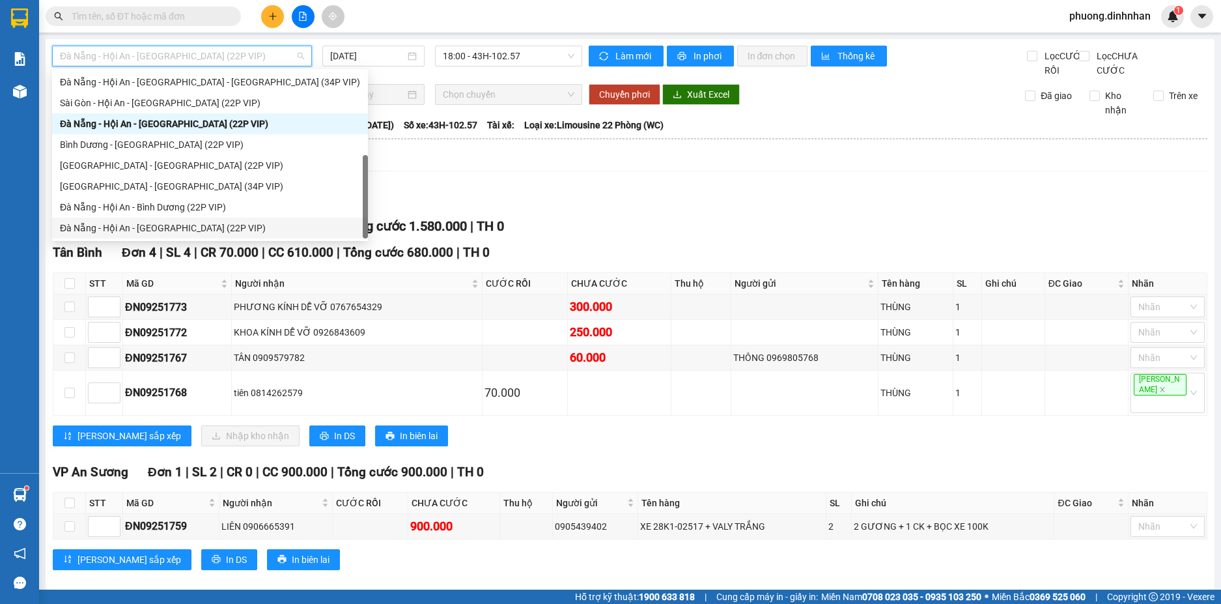
click at [158, 220] on div "Đà Nẵng - Hội An - [GEOGRAPHIC_DATA] (22P VIP)" at bounding box center [210, 227] width 316 height 21
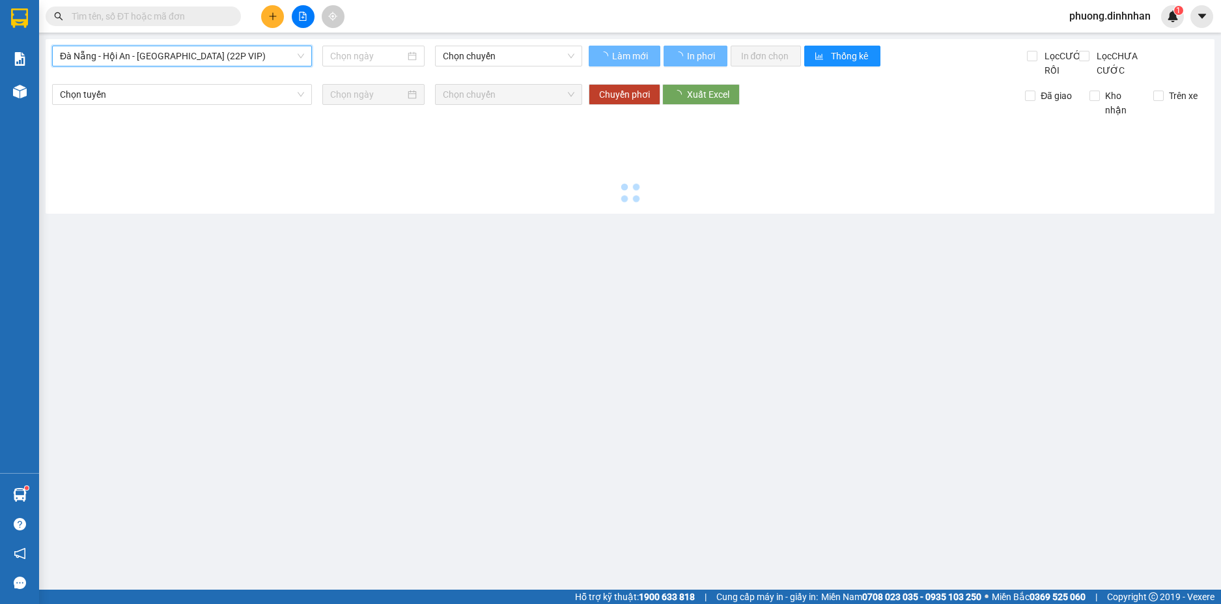
type input "[DATE]"
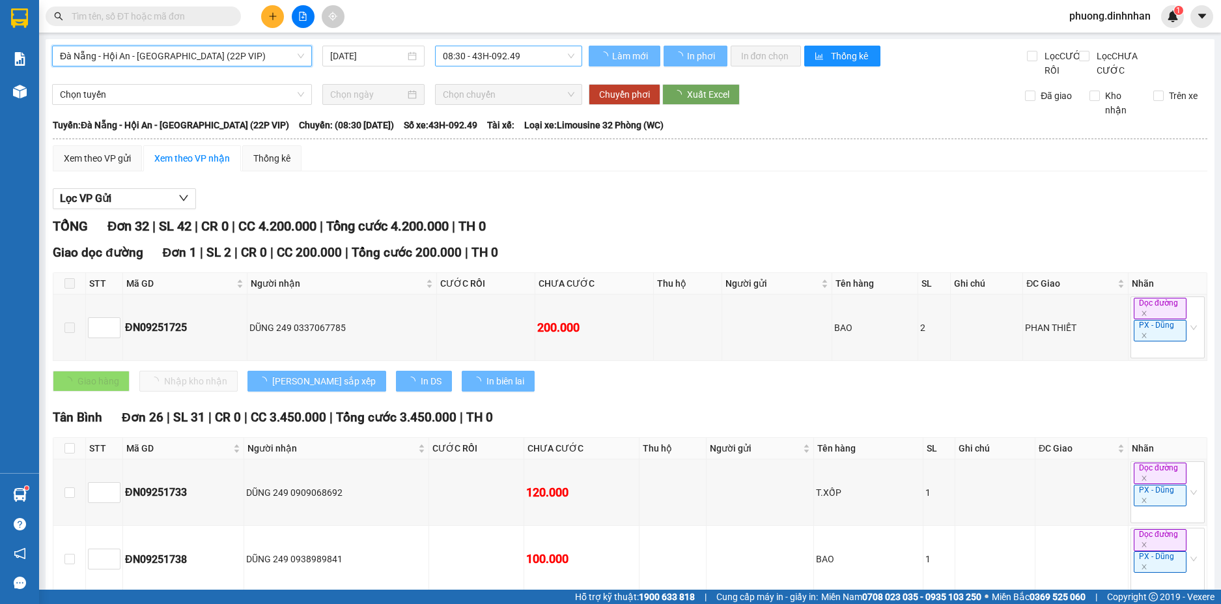
click at [475, 63] on span "08:30 - 43H-092.49" at bounding box center [509, 56] width 132 height 20
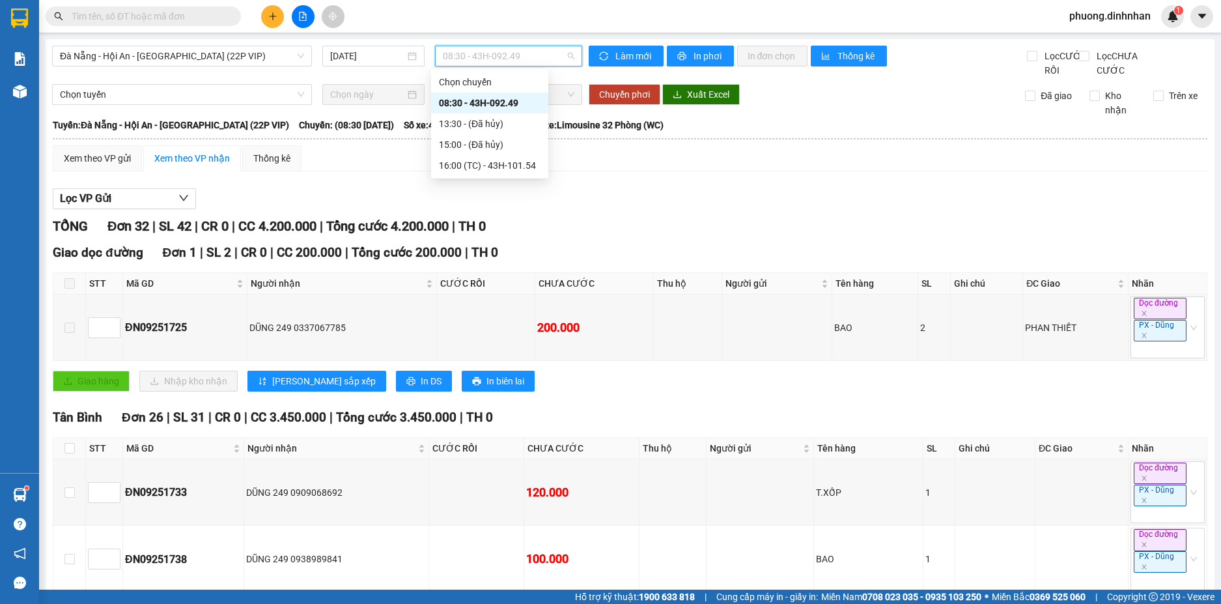
click at [475, 100] on div "08:30 - 43H-092.49" at bounding box center [490, 103] width 102 height 14
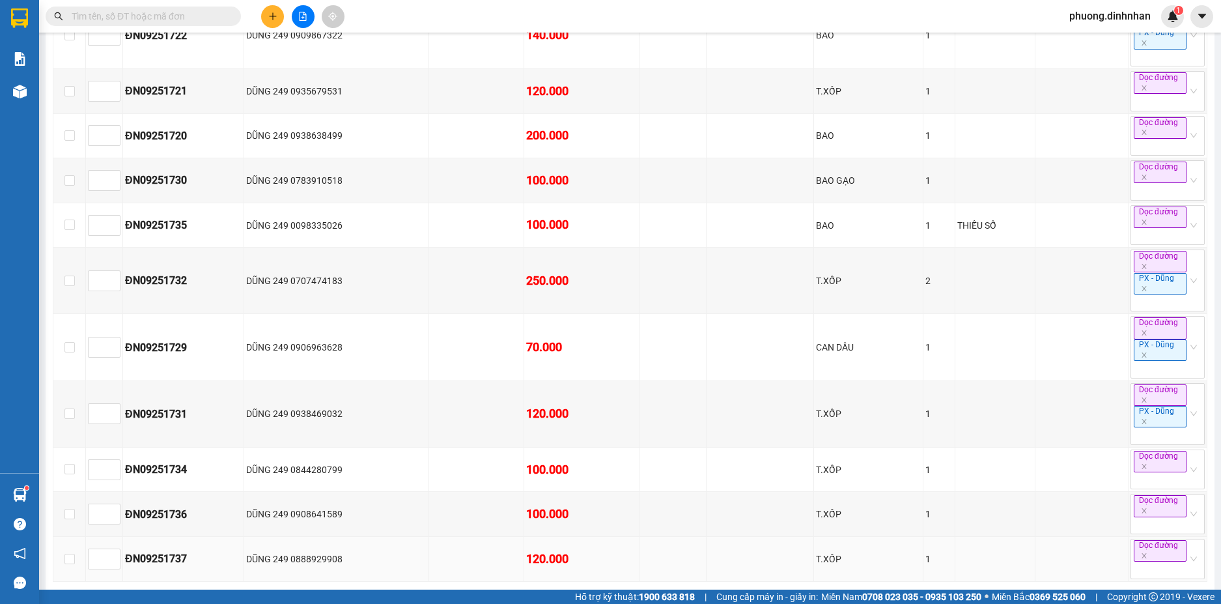
scroll to position [1693, 0]
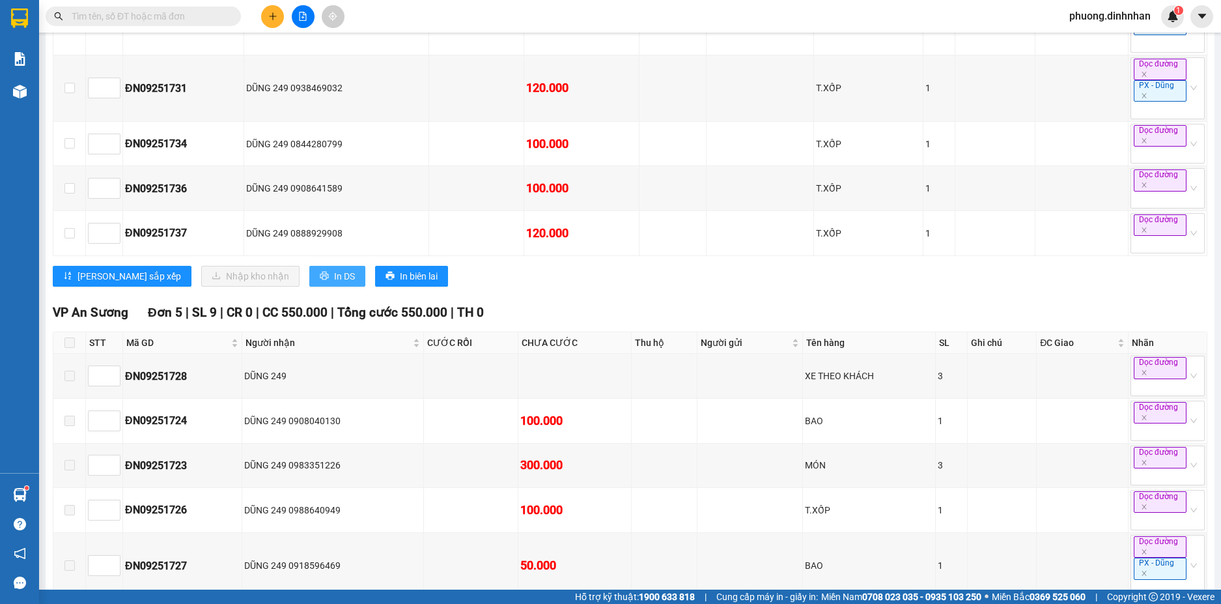
click at [334, 283] on span "In DS" at bounding box center [344, 276] width 21 height 14
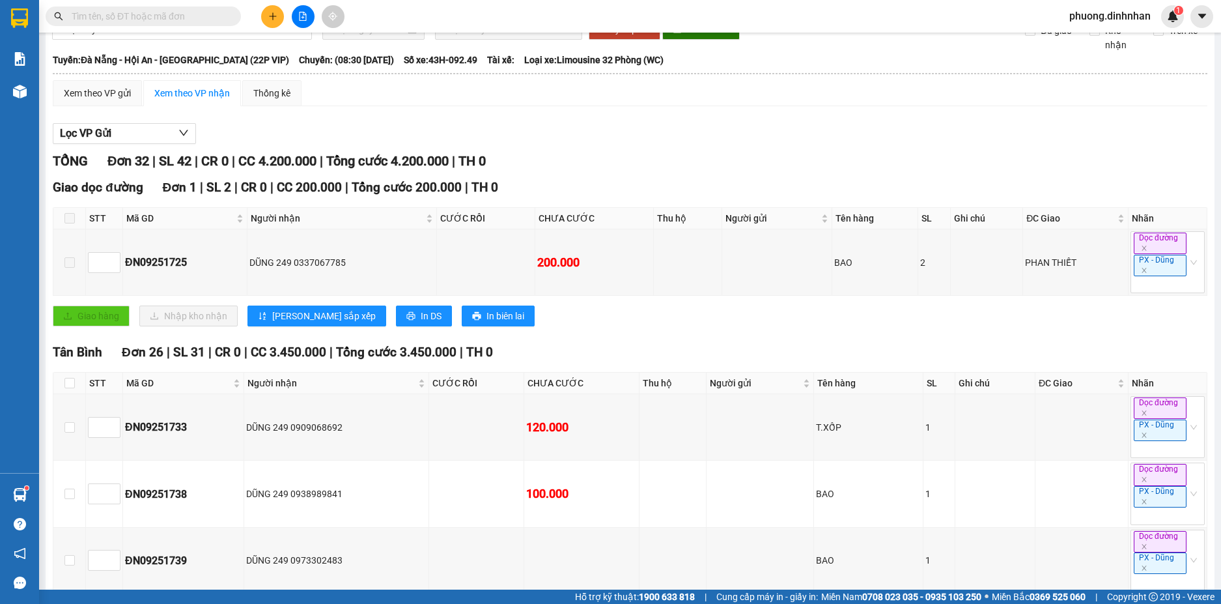
scroll to position [0, 0]
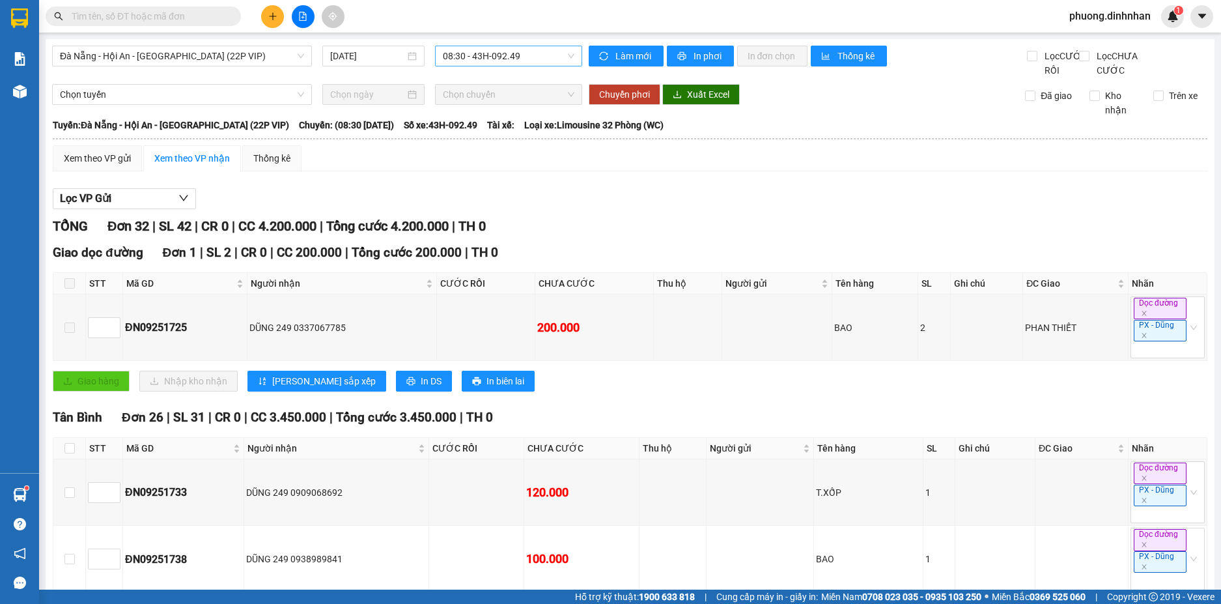
click at [512, 57] on span "08:30 - 43H-092.49" at bounding box center [509, 56] width 132 height 20
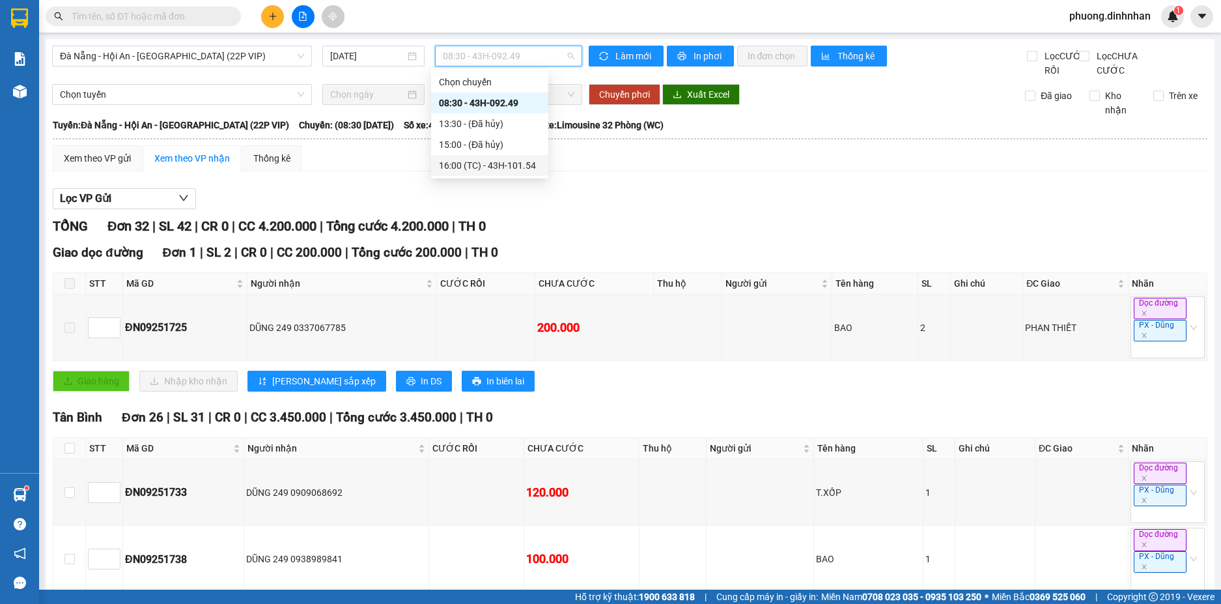
click at [502, 162] on div "16:00 (TC) - 43H-101.54" at bounding box center [490, 165] width 102 height 14
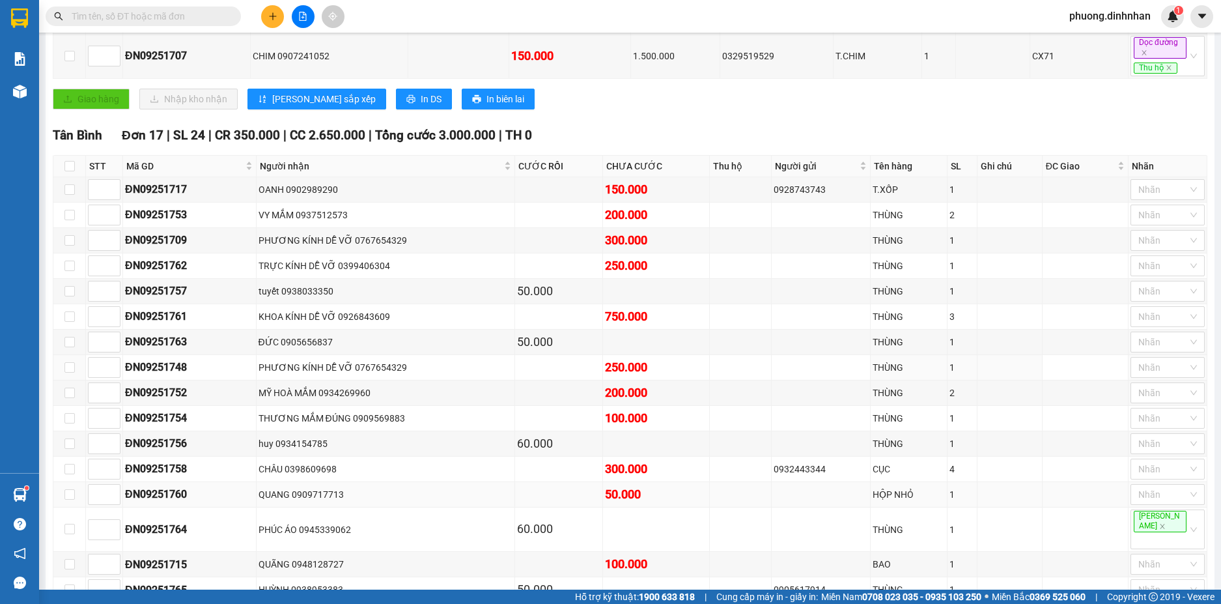
scroll to position [456, 0]
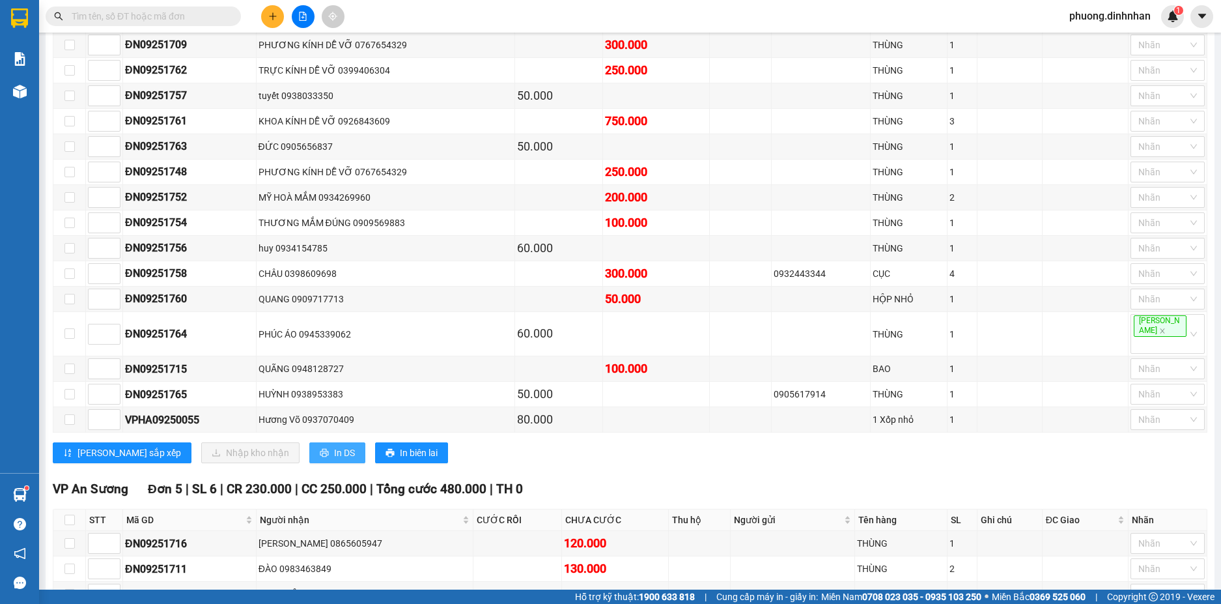
click at [334, 446] on span "In DS" at bounding box center [344, 452] width 21 height 14
